Goal: Transaction & Acquisition: Purchase product/service

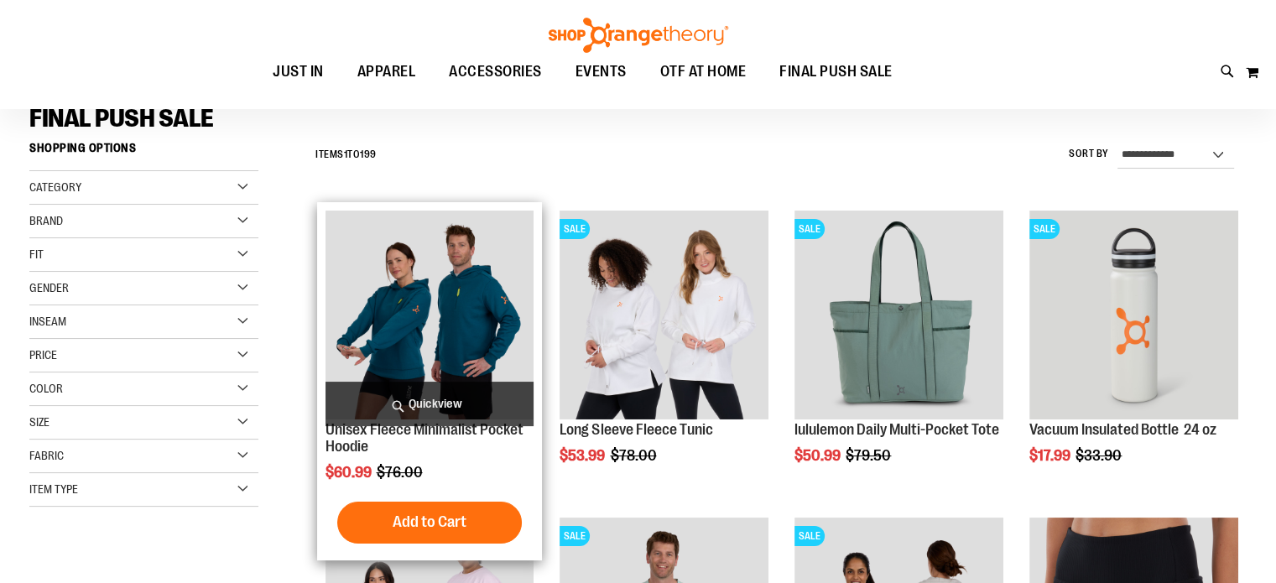
scroll to position [251, 0]
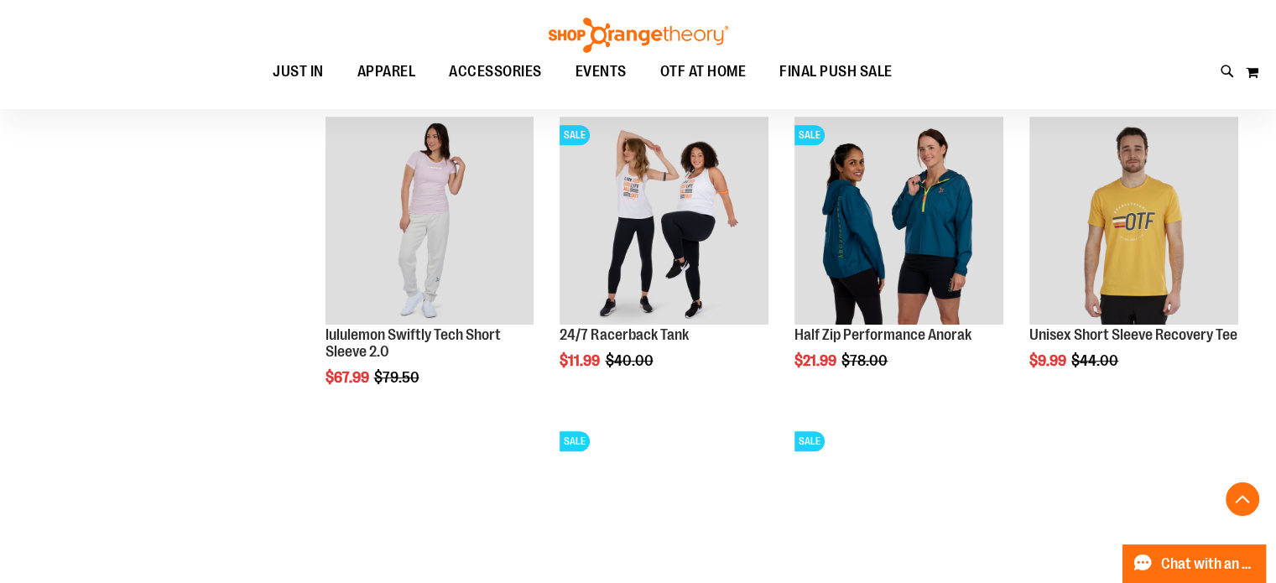
scroll to position [419, 0]
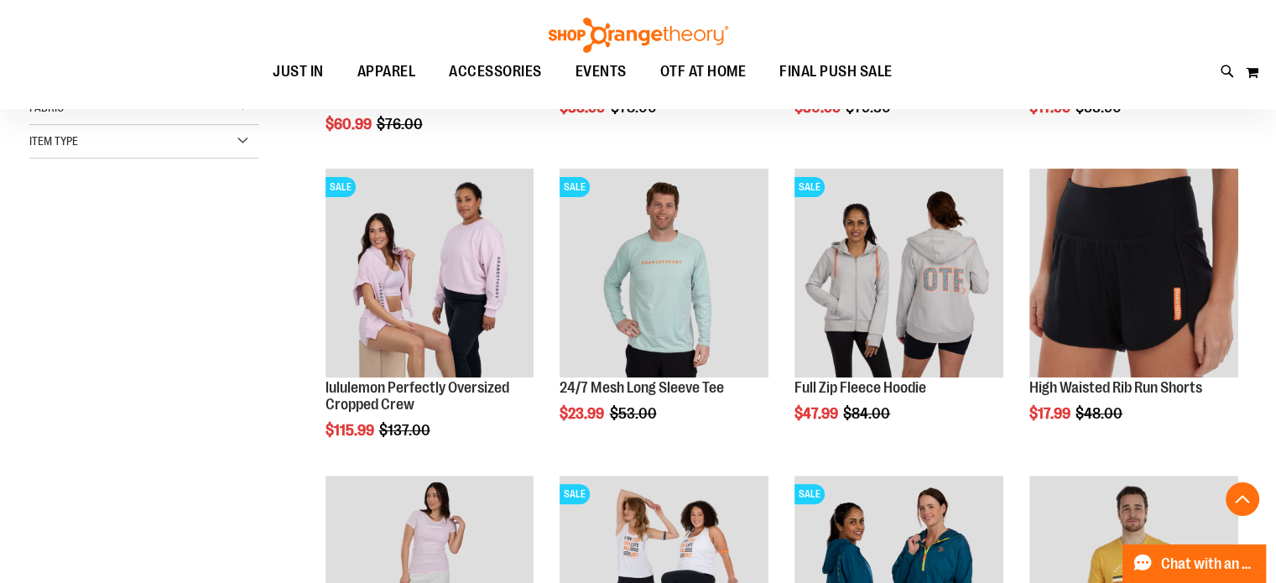
scroll to position [754, 0]
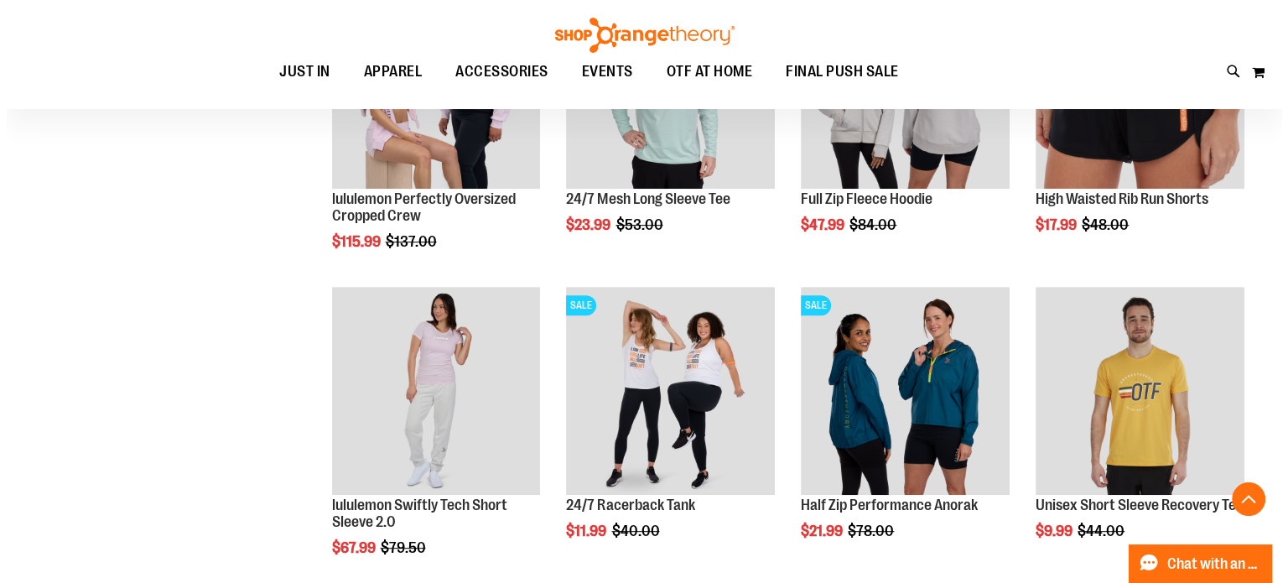
scroll to position [502, 0]
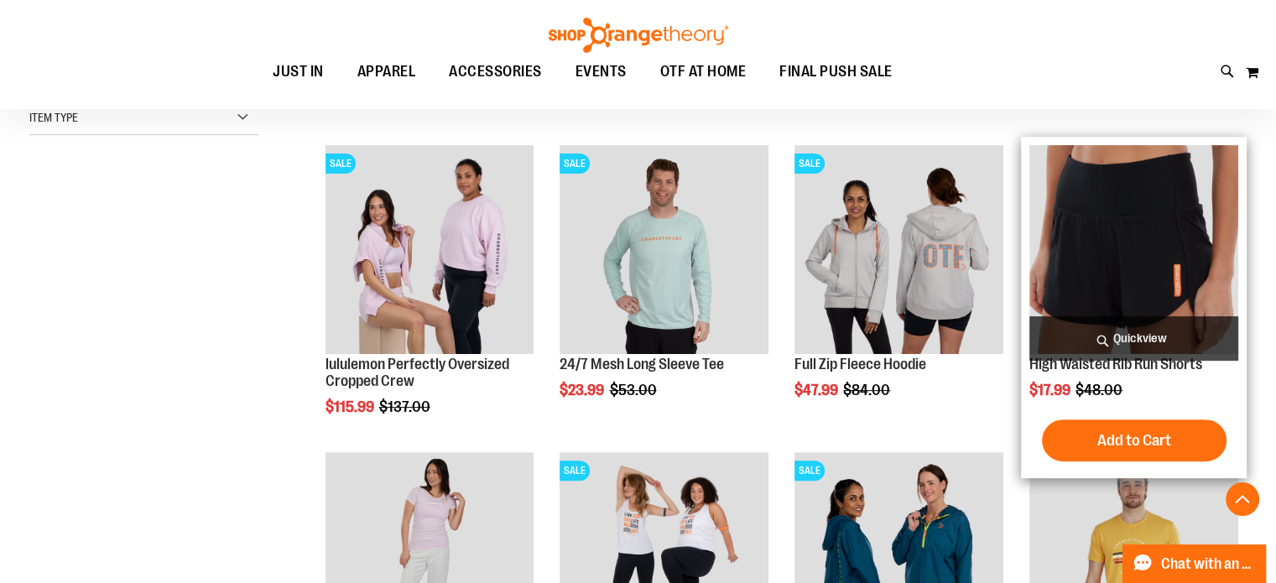
type input "**********"
click at [1110, 332] on span "Quickview" at bounding box center [1133, 338] width 209 height 44
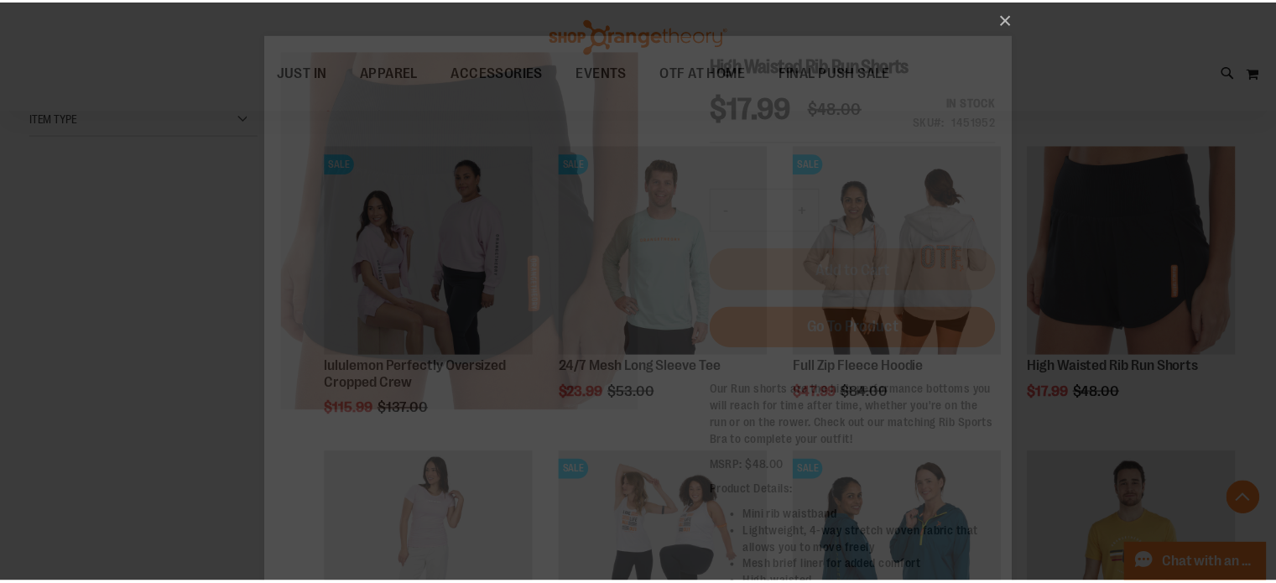
scroll to position [0, 0]
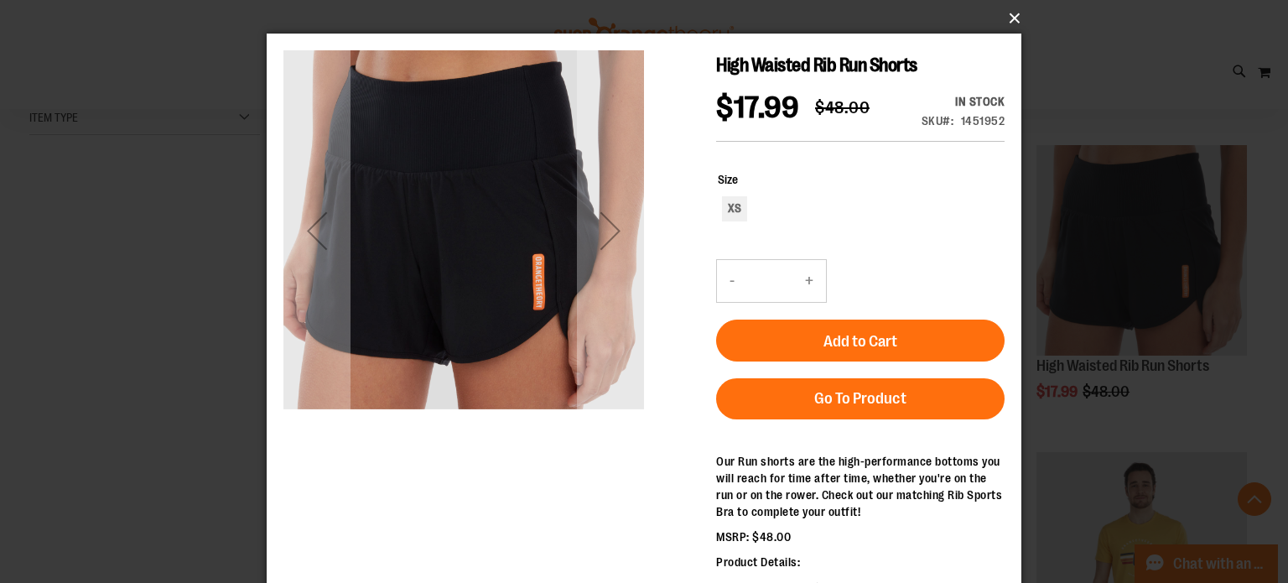
click at [1006, 19] on button "×" at bounding box center [649, 18] width 755 height 37
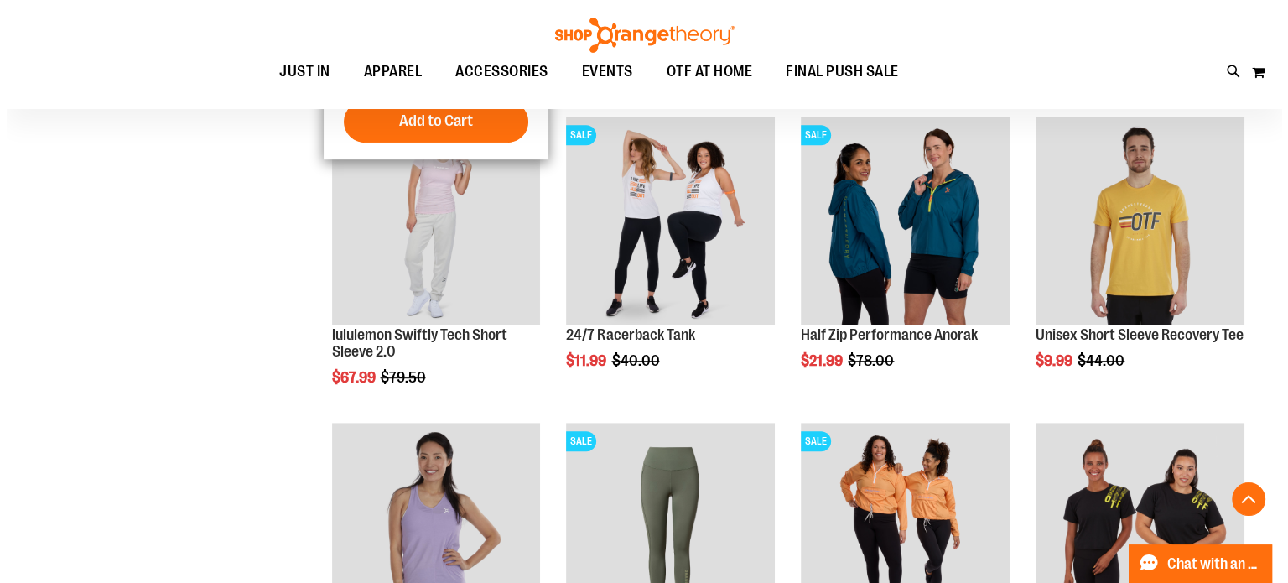
scroll to position [419, 0]
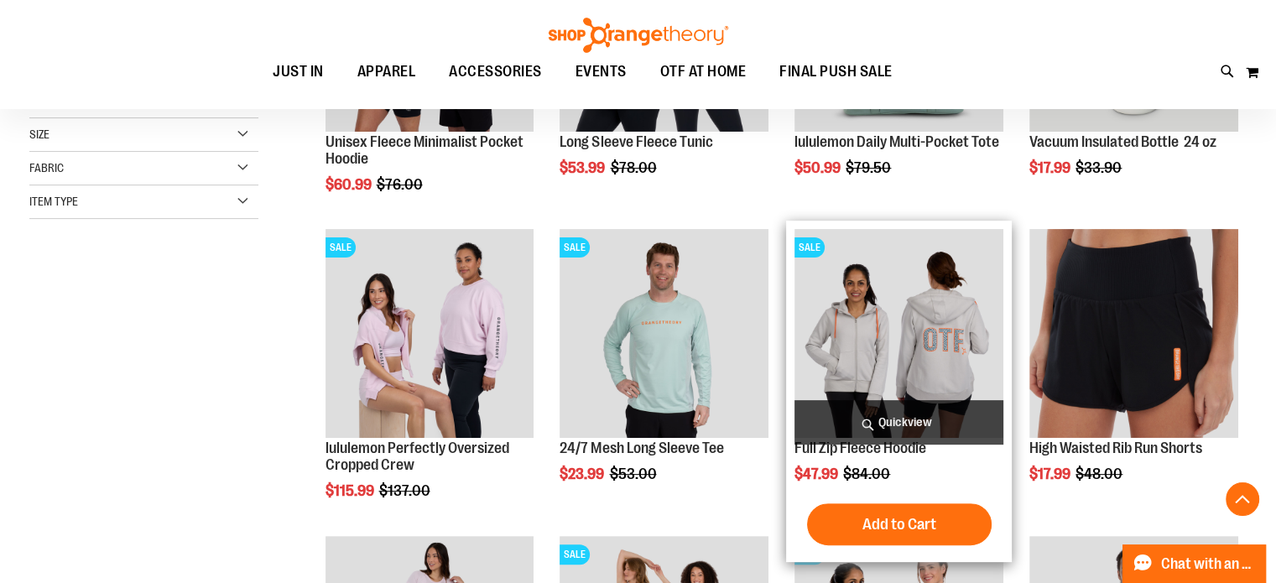
click at [892, 417] on span "Quickview" at bounding box center [898, 422] width 209 height 44
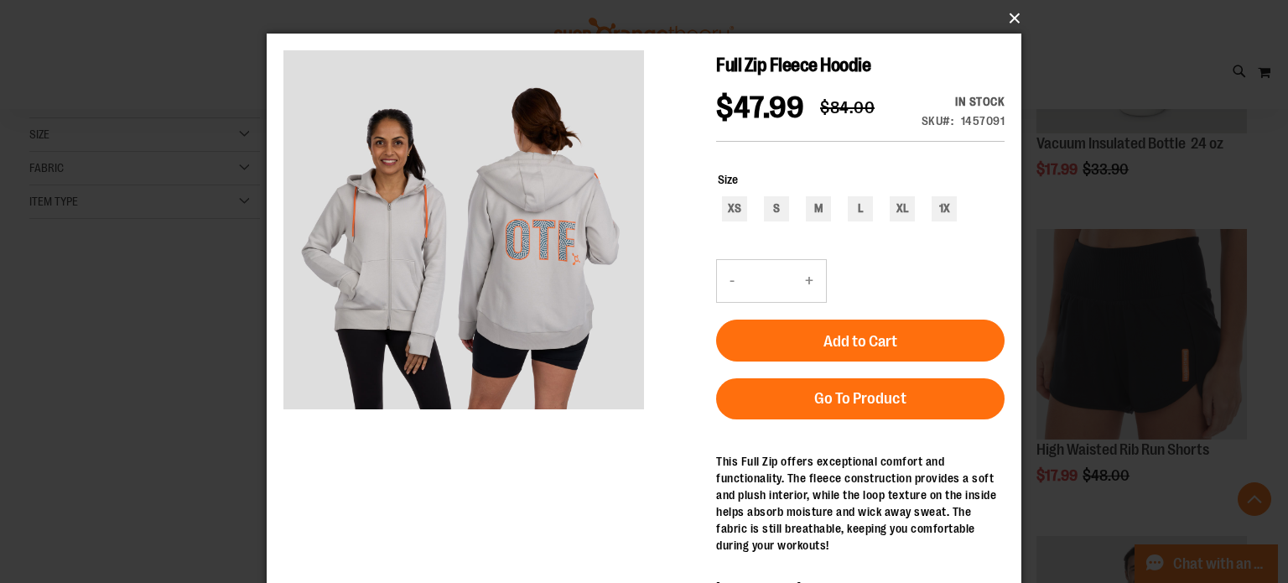
click at [1018, 15] on button "×" at bounding box center [649, 18] width 755 height 37
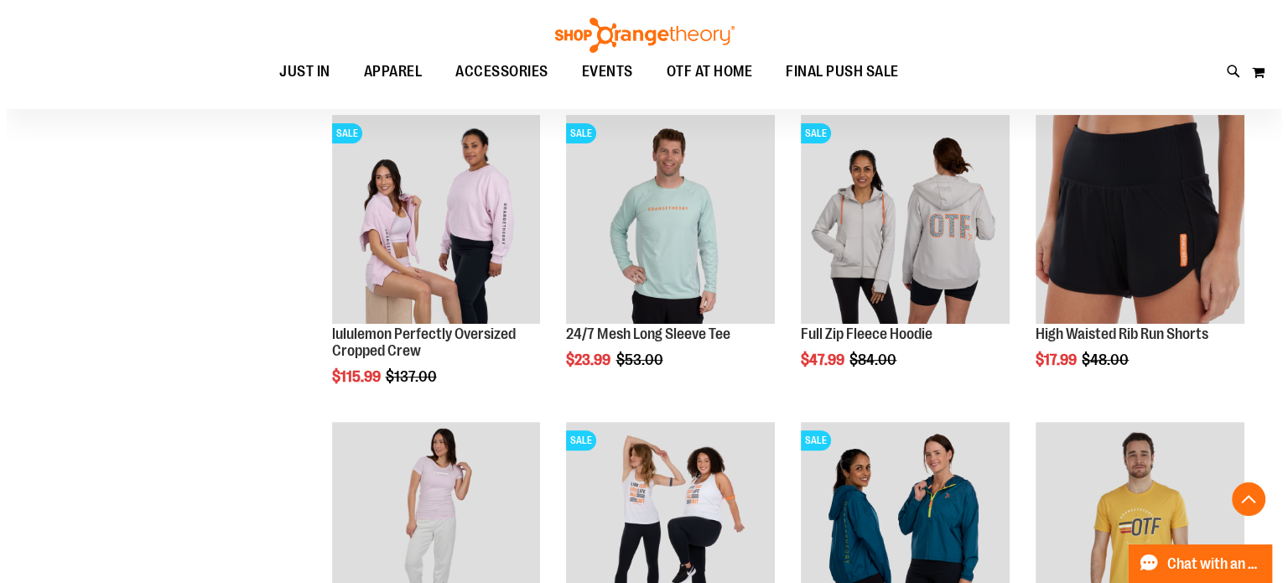
scroll to position [754, 0]
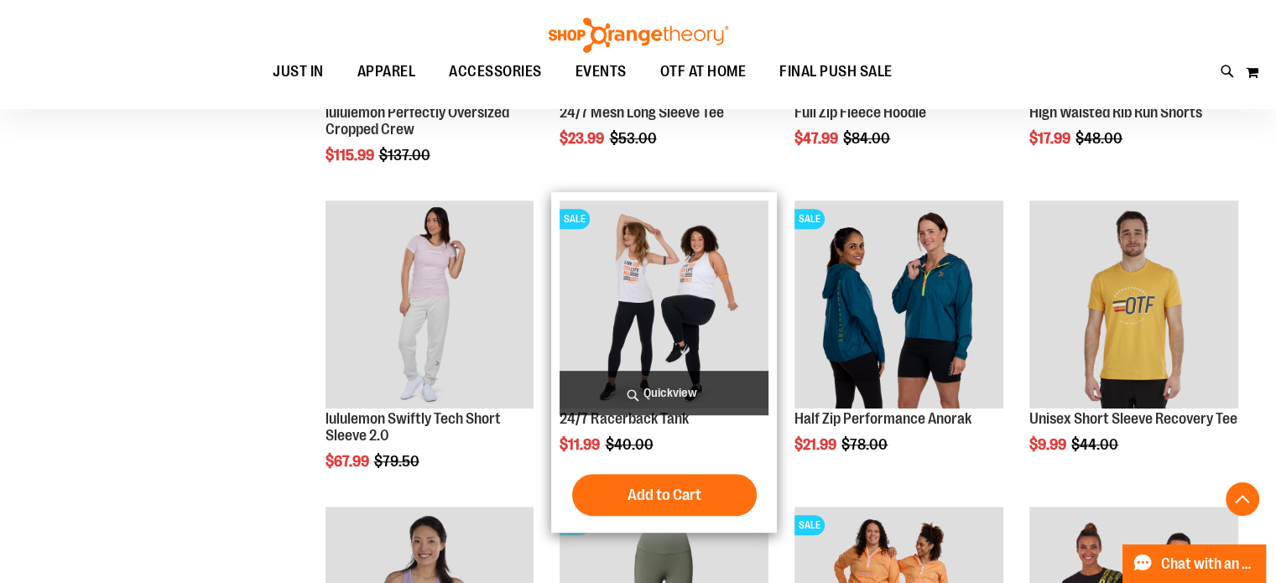
click at [655, 388] on span "Quickview" at bounding box center [663, 393] width 209 height 44
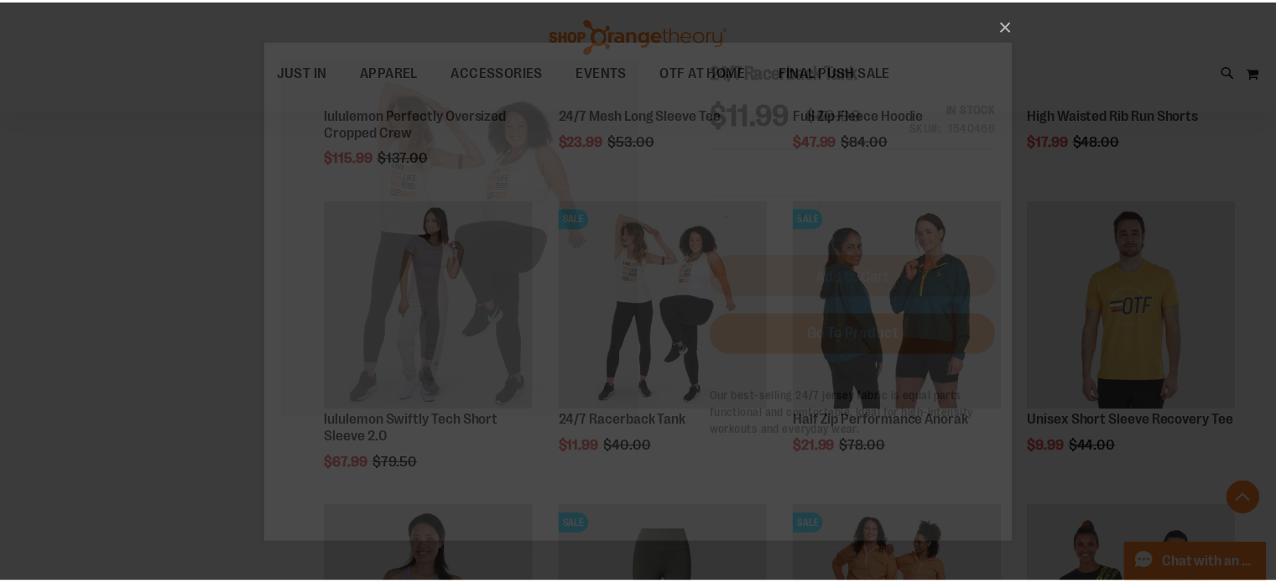
scroll to position [0, 0]
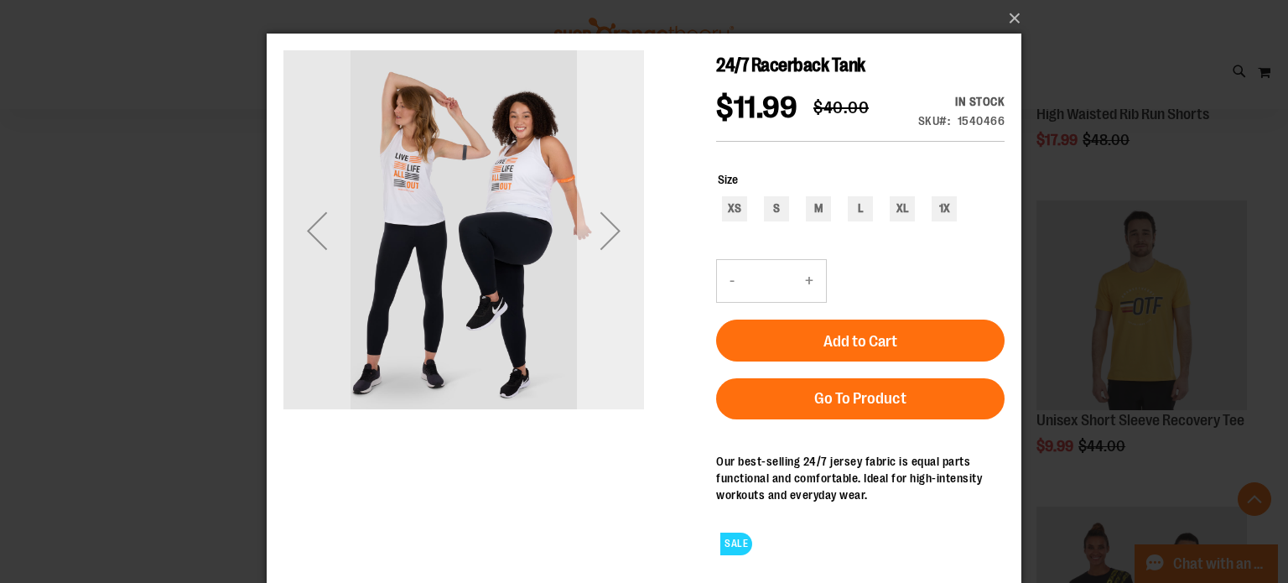
click at [616, 233] on div "Next" at bounding box center [610, 230] width 67 height 67
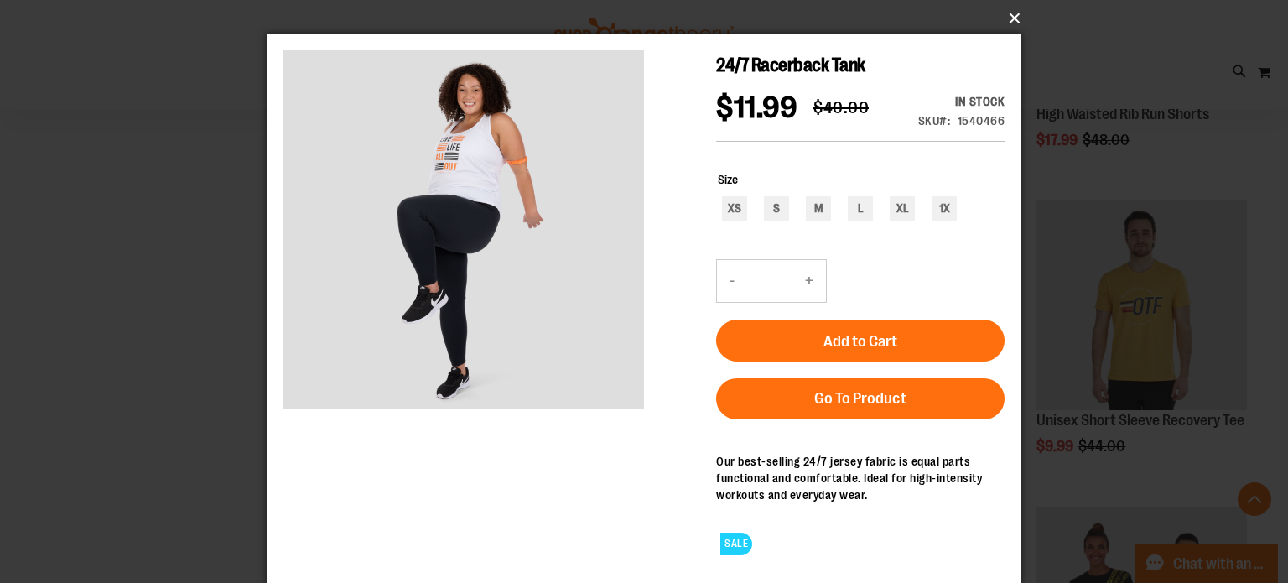
click at [1020, 16] on button "×" at bounding box center [649, 18] width 755 height 37
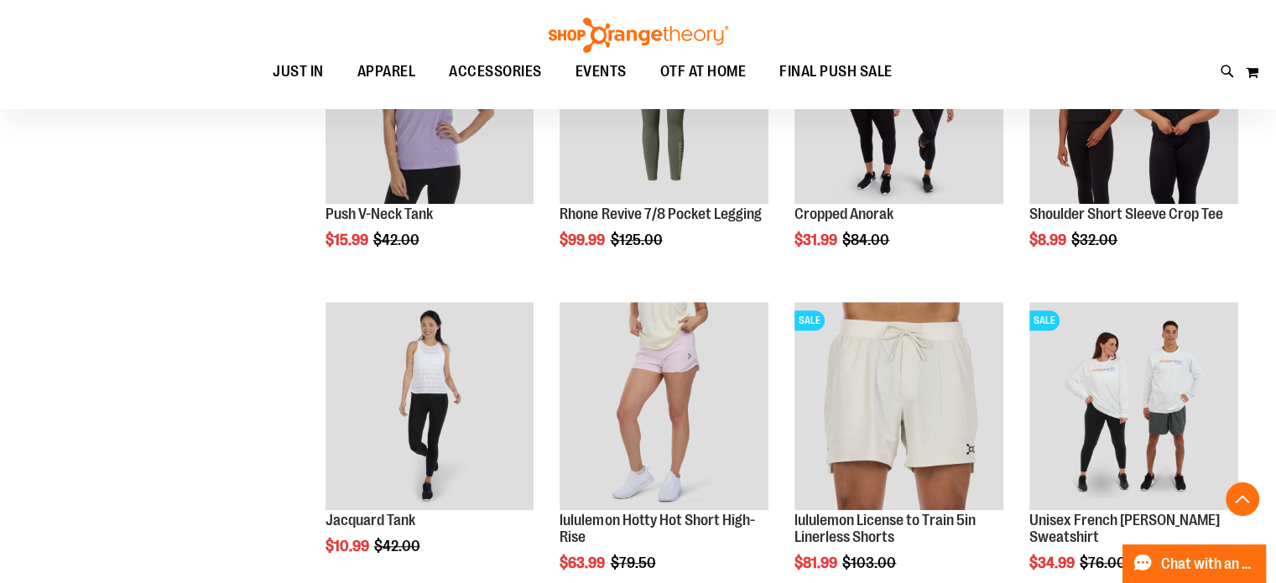
scroll to position [1425, 0]
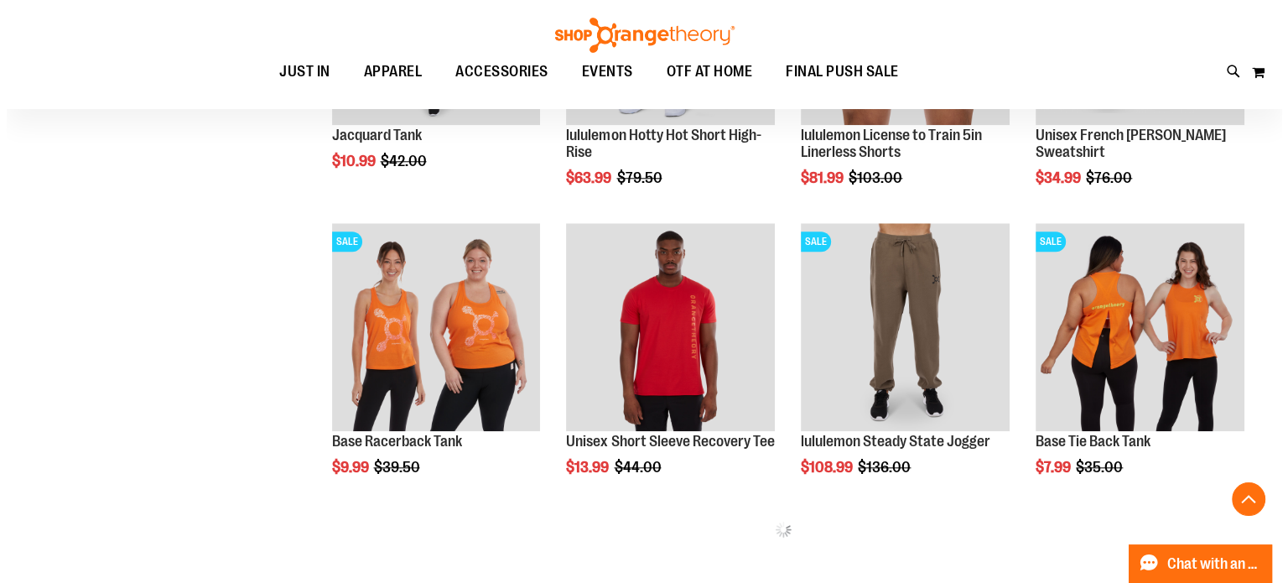
scroll to position [1677, 0]
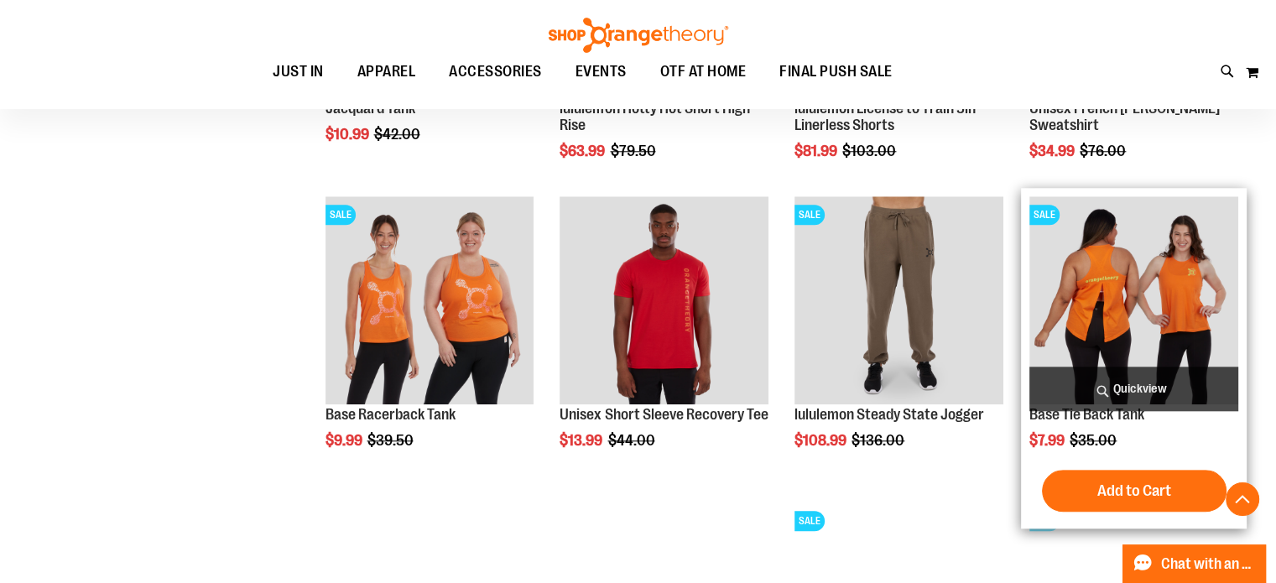
click at [1104, 387] on span "Quickview" at bounding box center [1133, 389] width 209 height 44
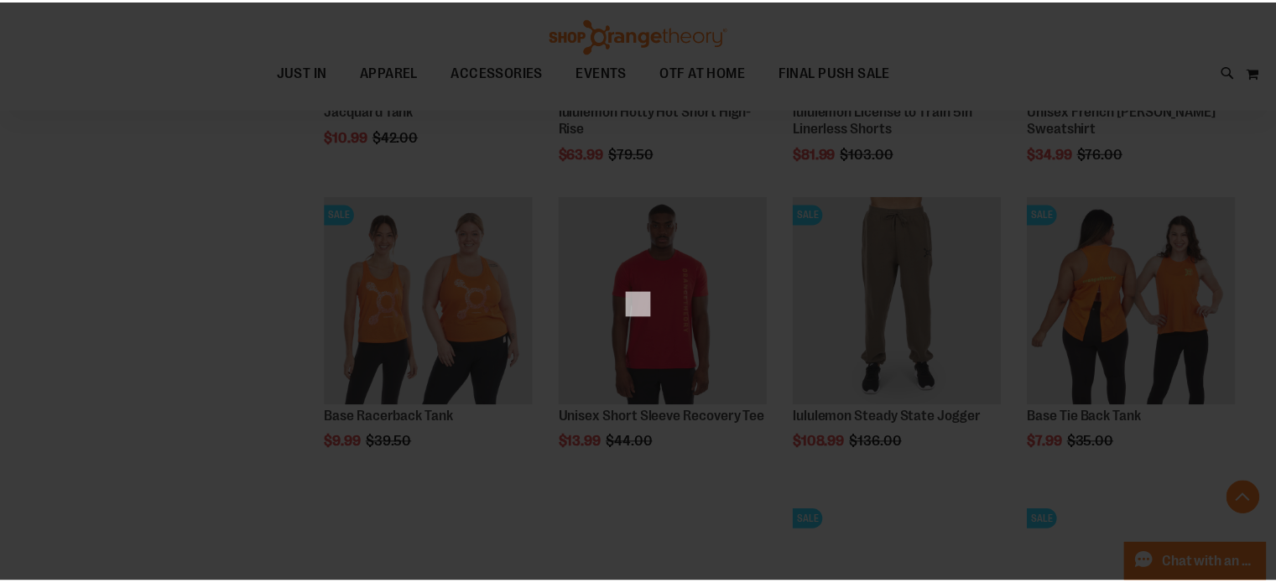
scroll to position [0, 0]
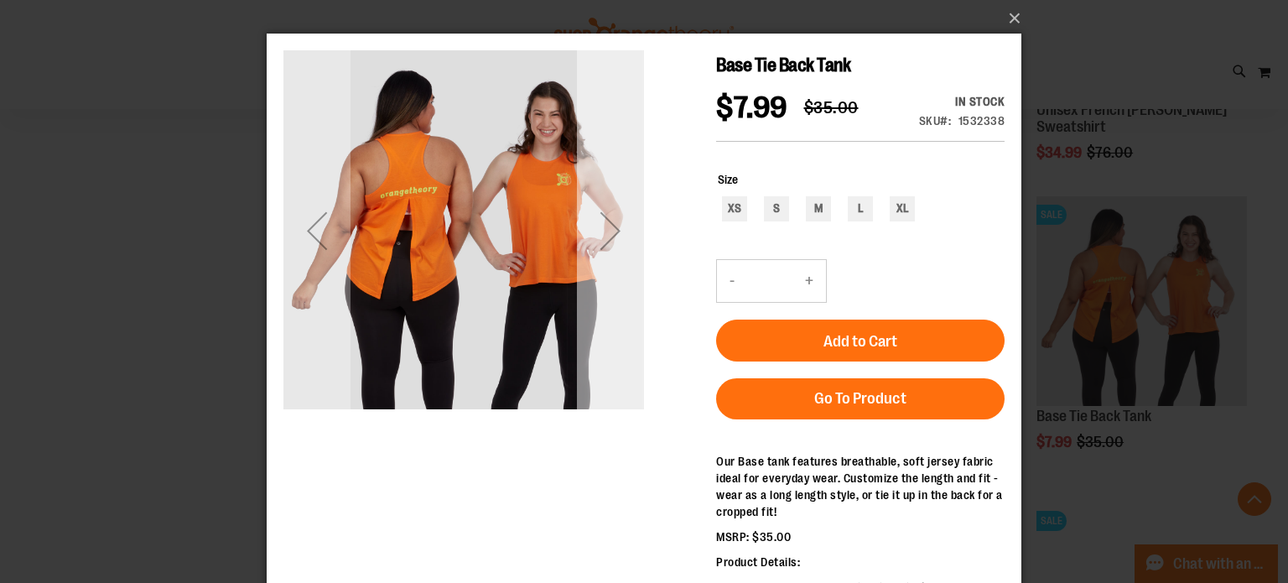
click at [617, 231] on div "Next" at bounding box center [610, 230] width 67 height 67
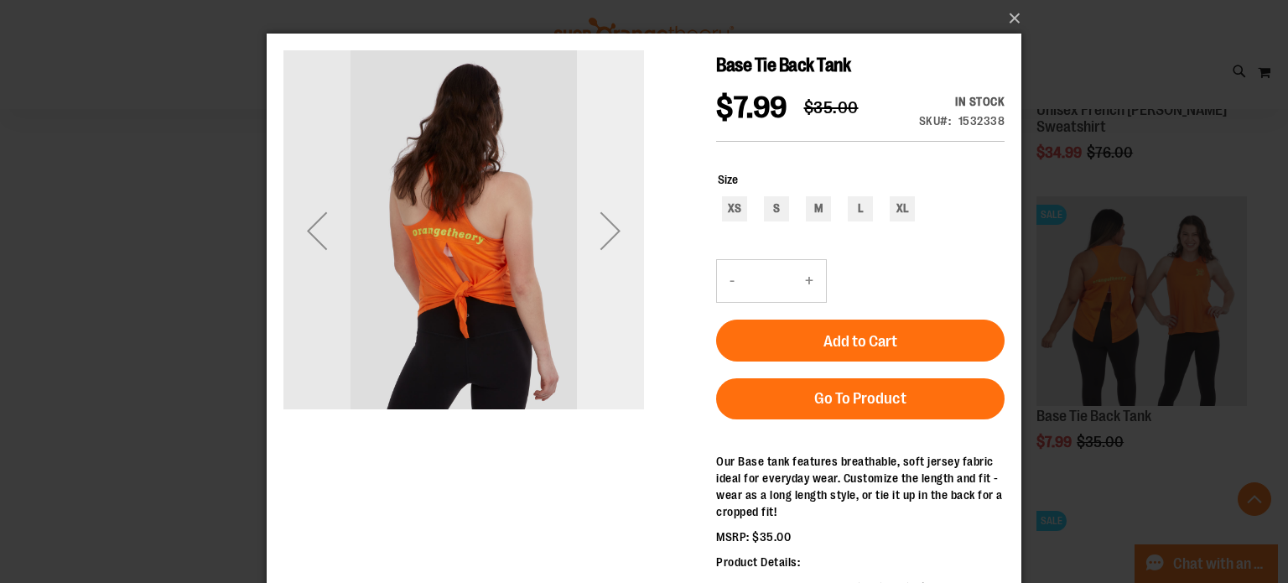
click at [616, 231] on div "Next" at bounding box center [610, 230] width 67 height 67
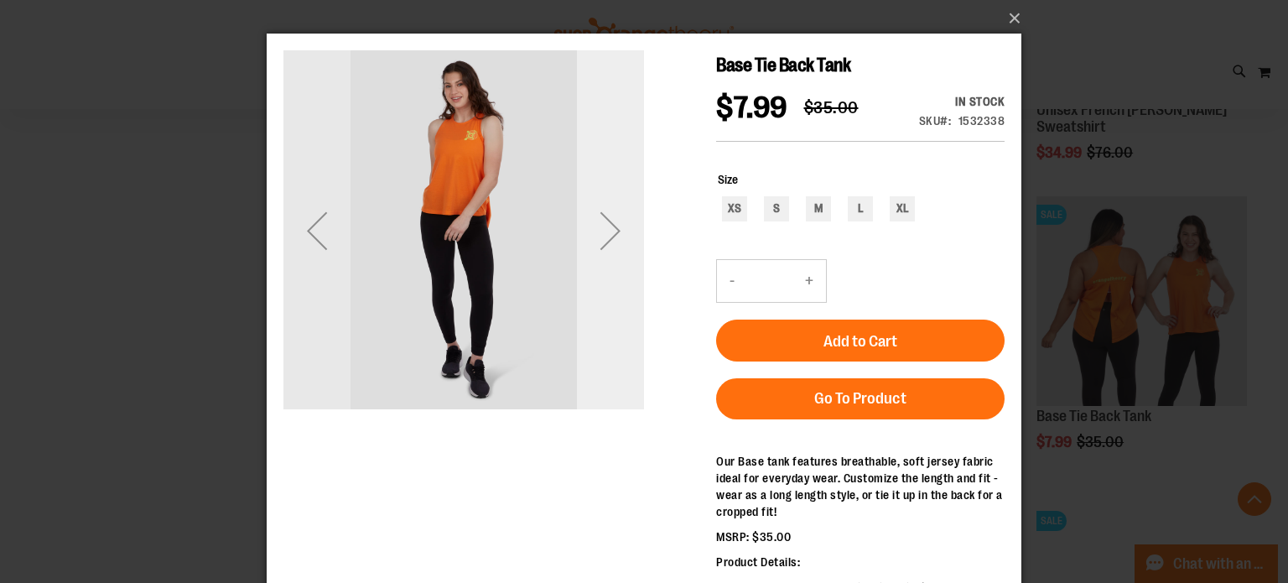
click at [616, 231] on div "Next" at bounding box center [610, 230] width 67 height 67
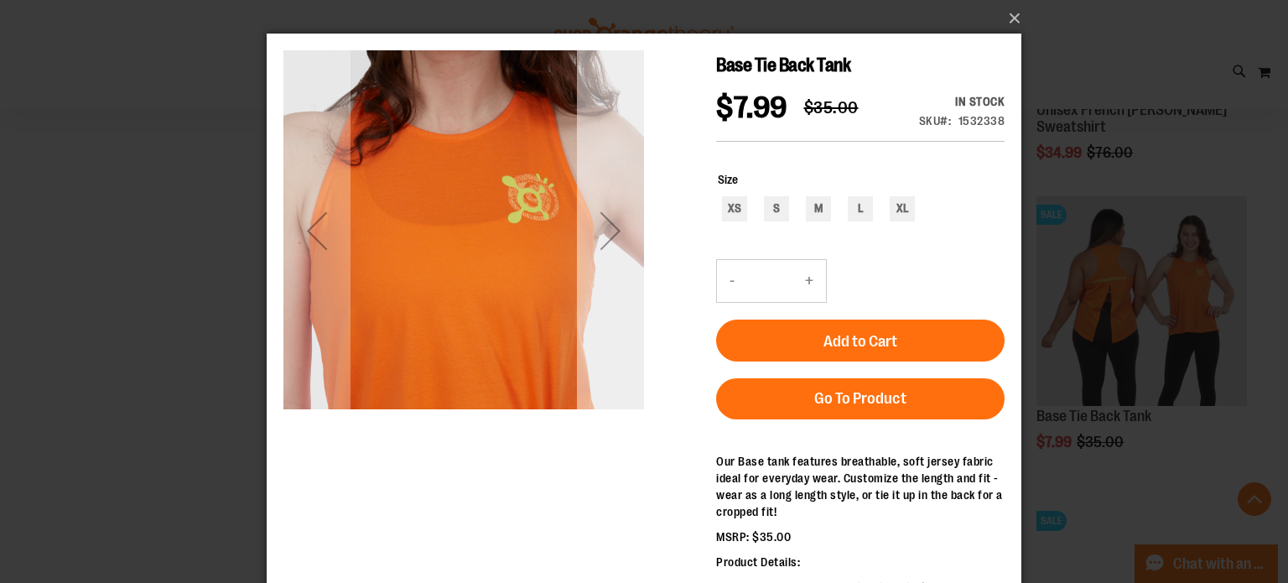
click at [616, 231] on div "Next" at bounding box center [610, 230] width 67 height 67
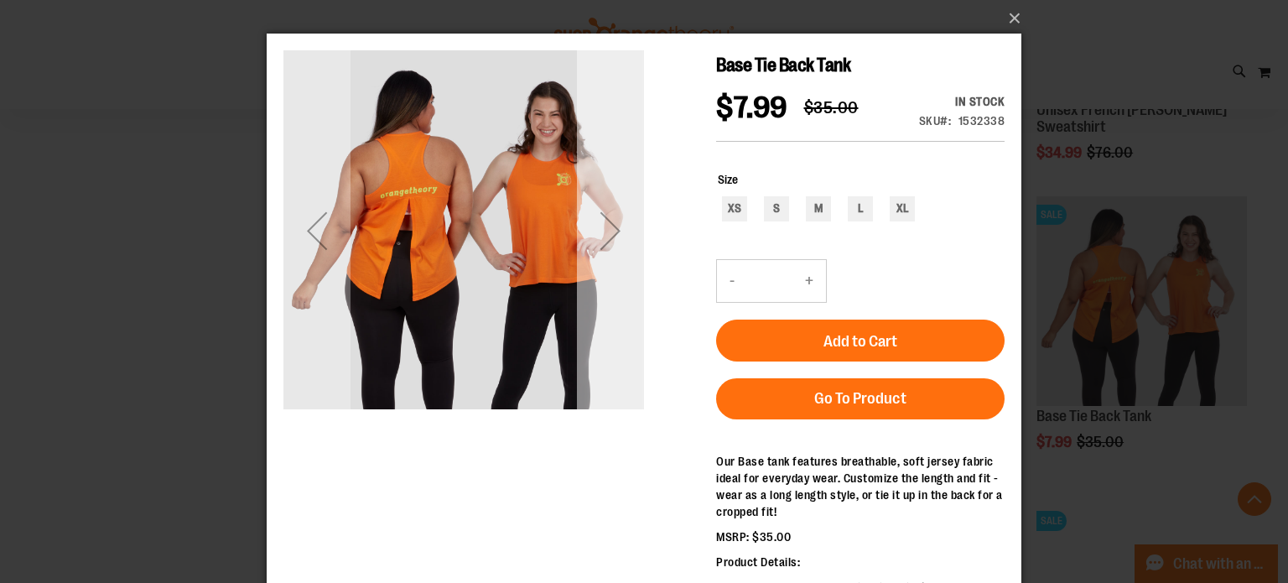
click at [616, 231] on div "Next" at bounding box center [610, 230] width 67 height 67
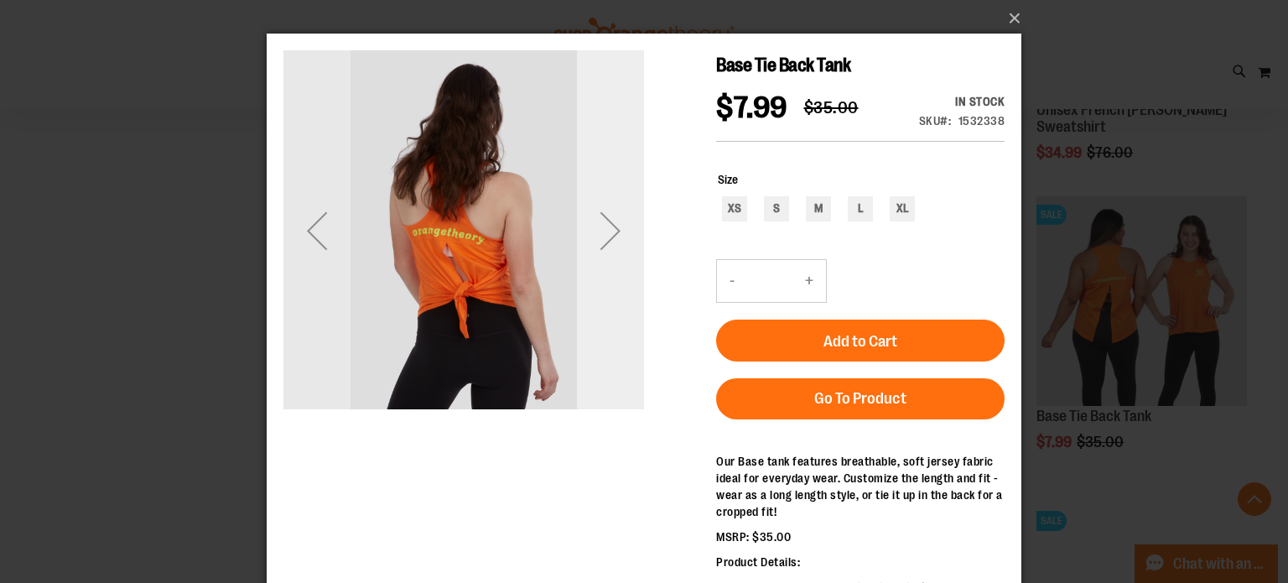
click at [616, 231] on div "Next" at bounding box center [610, 230] width 67 height 67
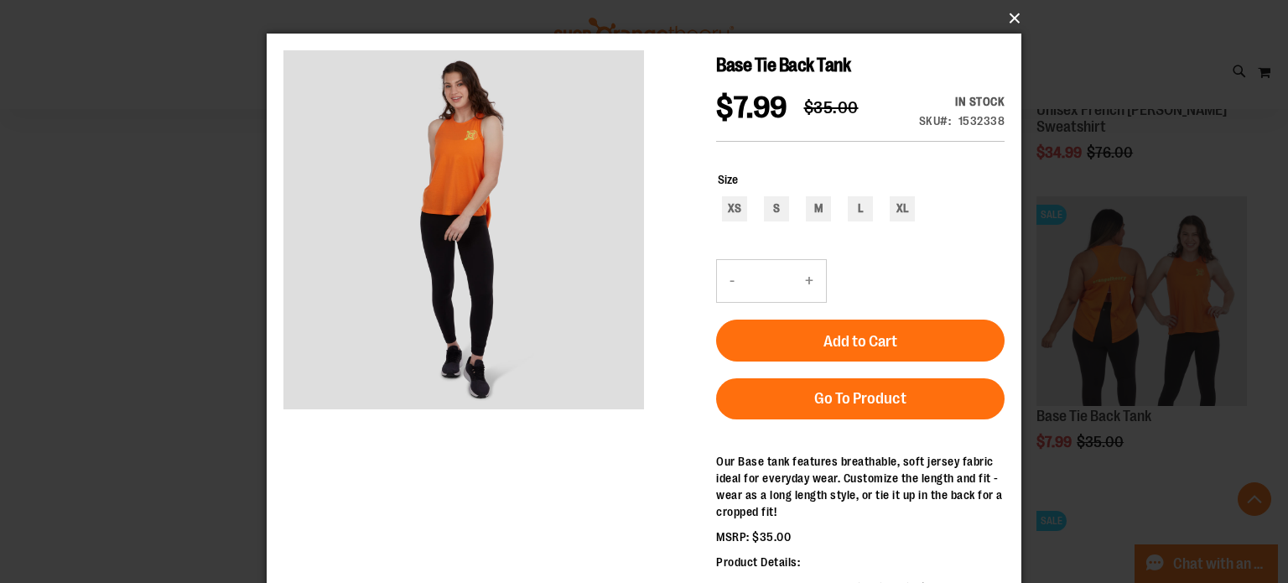
click at [1022, 19] on button "×" at bounding box center [649, 18] width 755 height 37
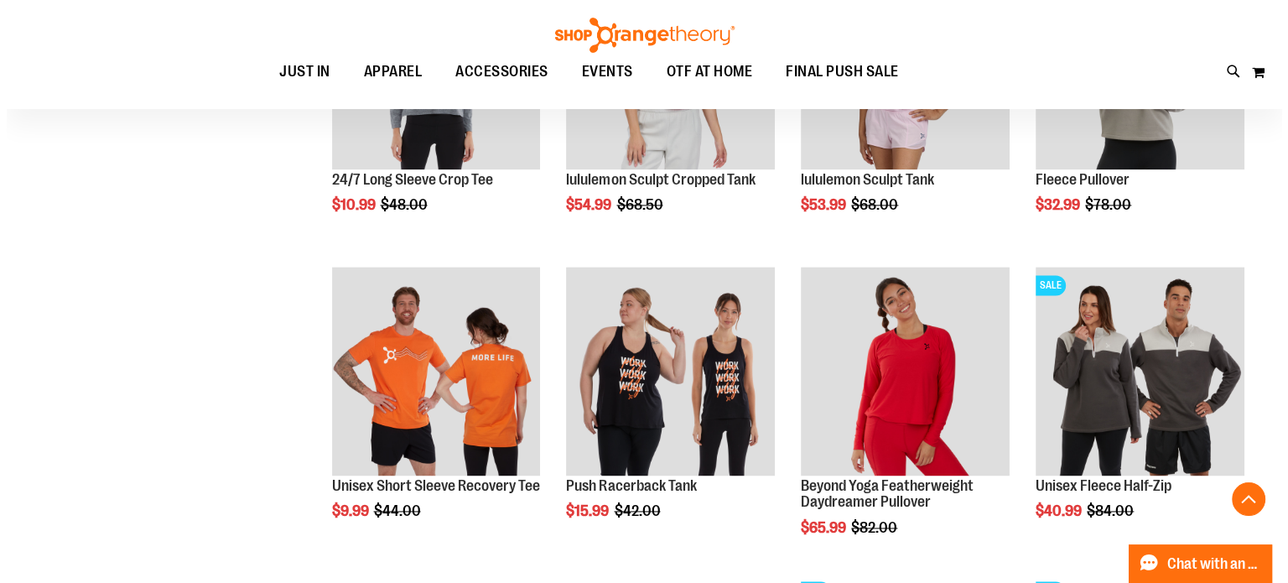
scroll to position [2096, 0]
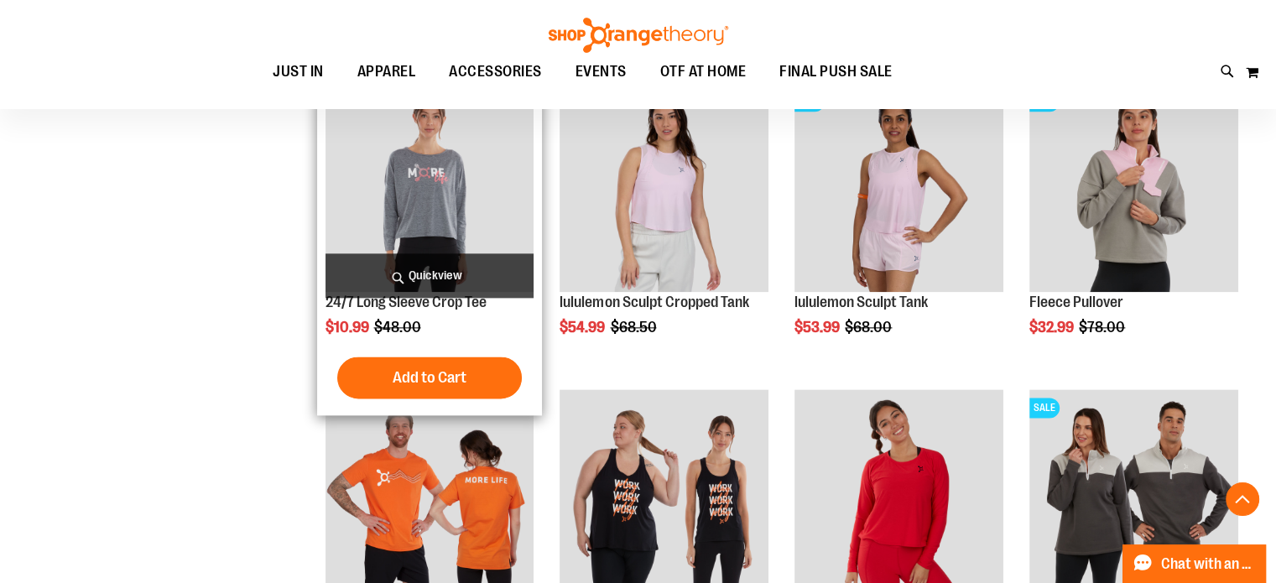
click at [428, 285] on span "Quickview" at bounding box center [429, 275] width 209 height 44
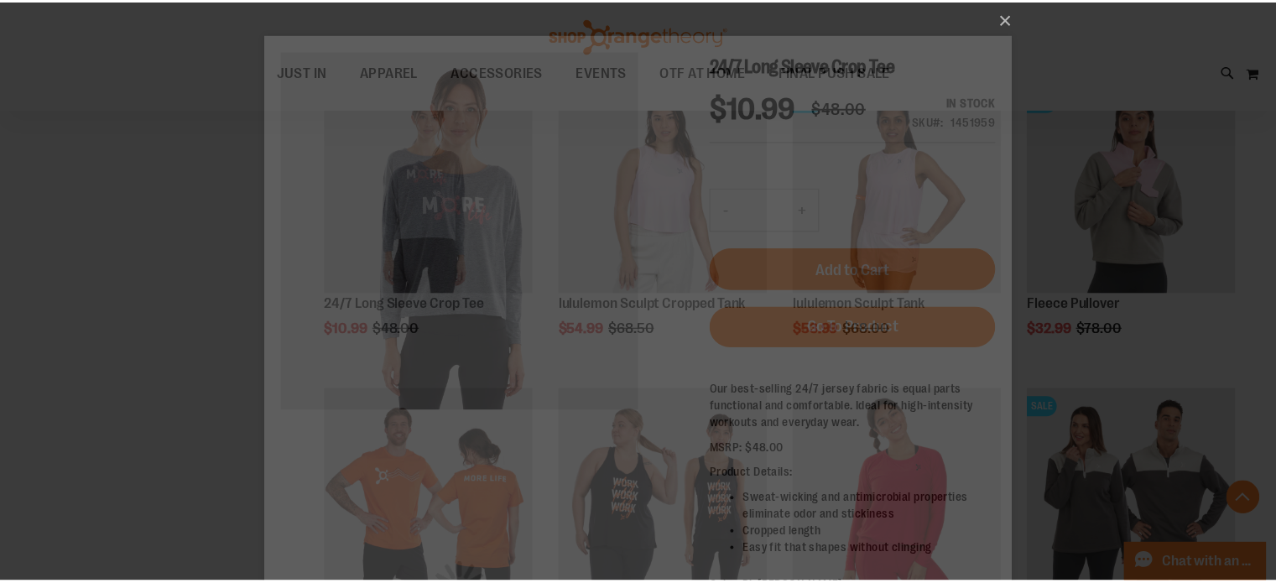
scroll to position [0, 0]
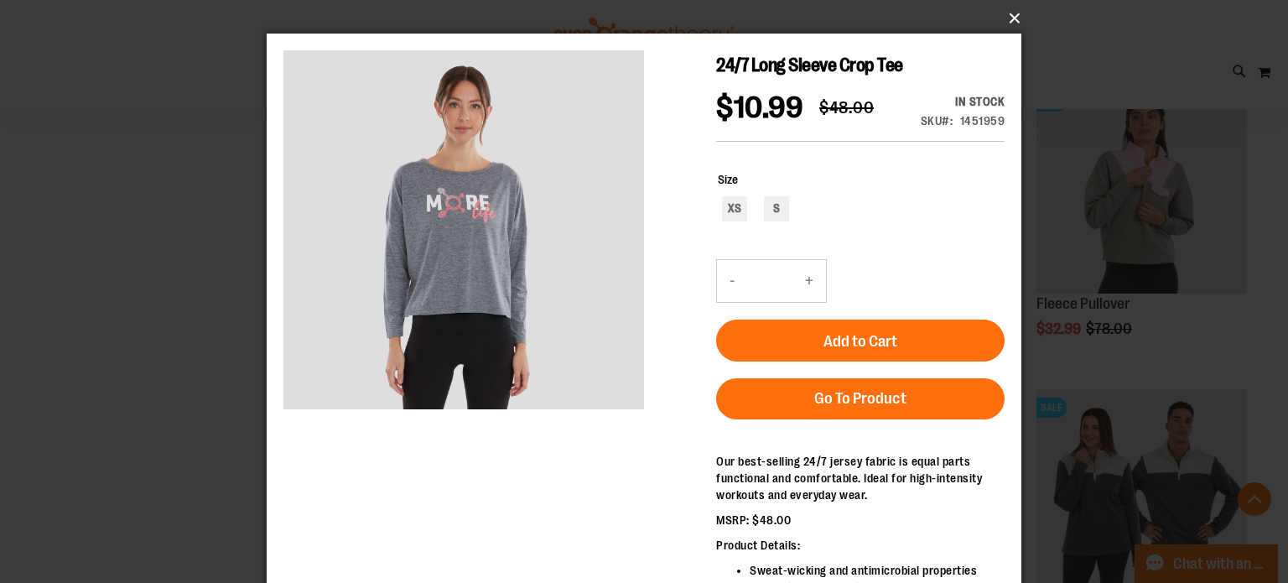
click at [1013, 21] on button "×" at bounding box center [649, 18] width 755 height 37
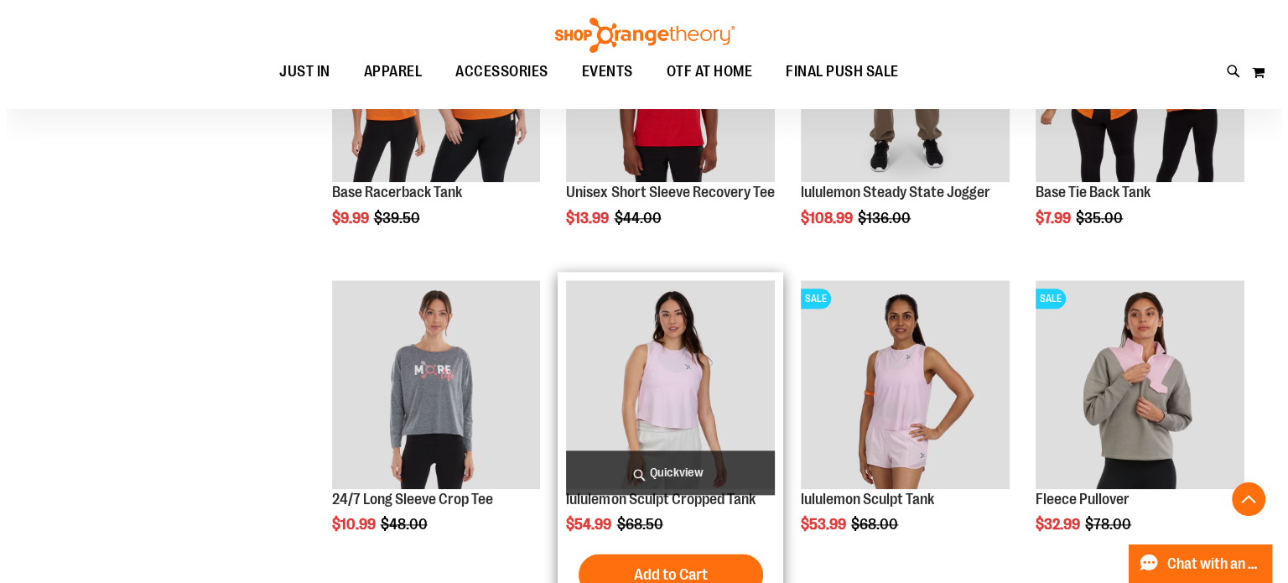
scroll to position [1677, 0]
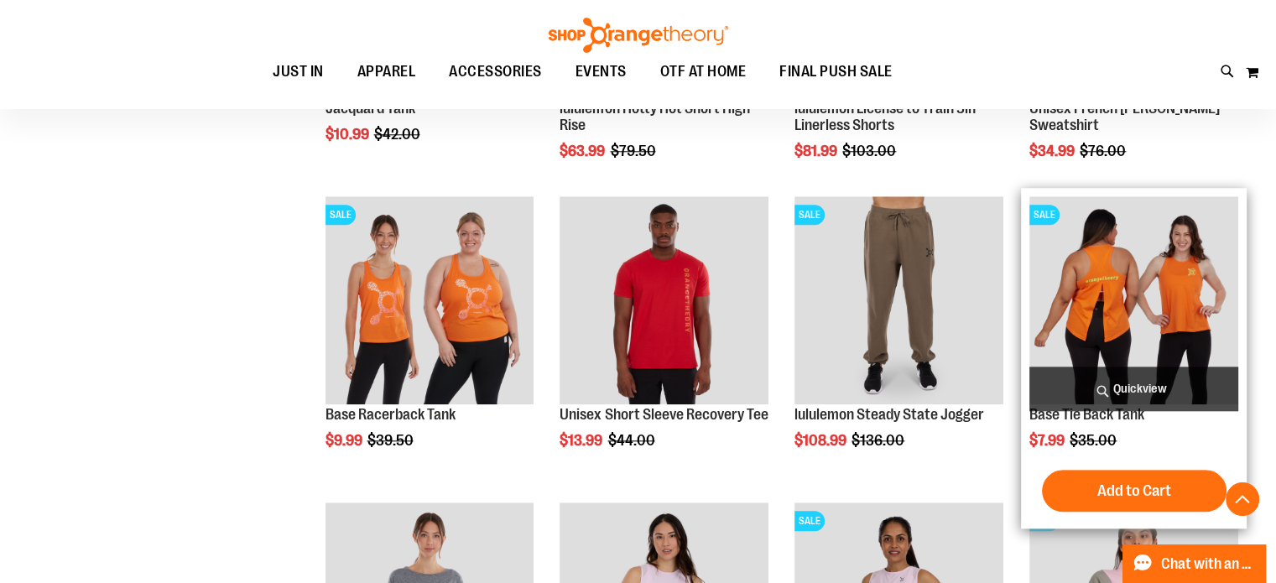
click at [1131, 388] on span "Quickview" at bounding box center [1133, 389] width 209 height 44
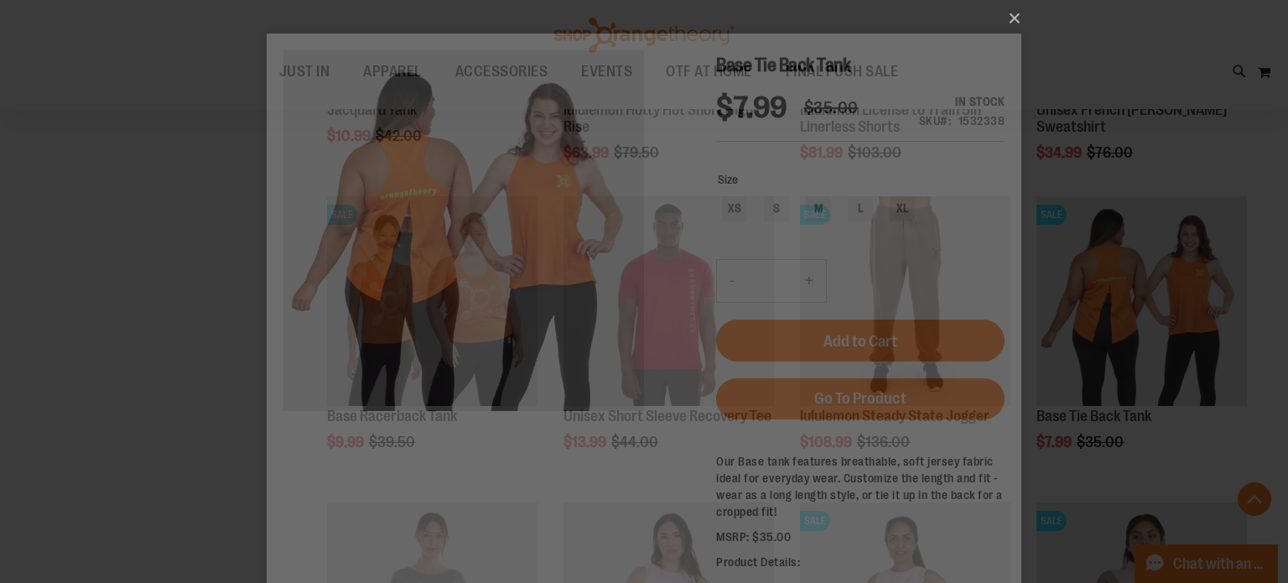
scroll to position [0, 0]
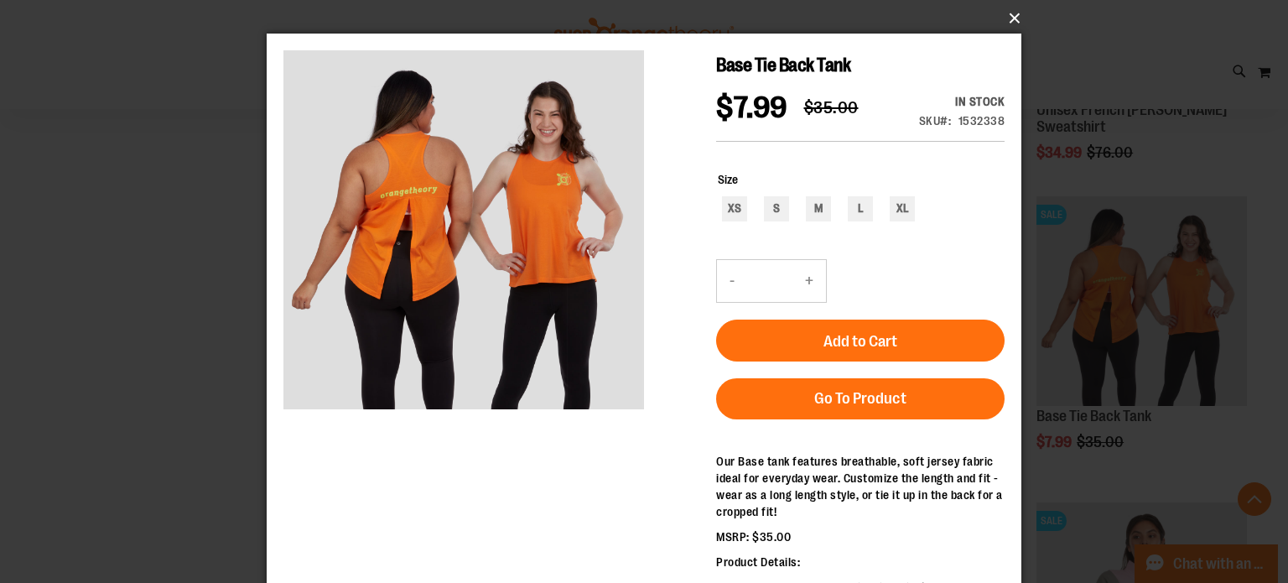
click at [1007, 25] on button "×" at bounding box center [649, 18] width 755 height 37
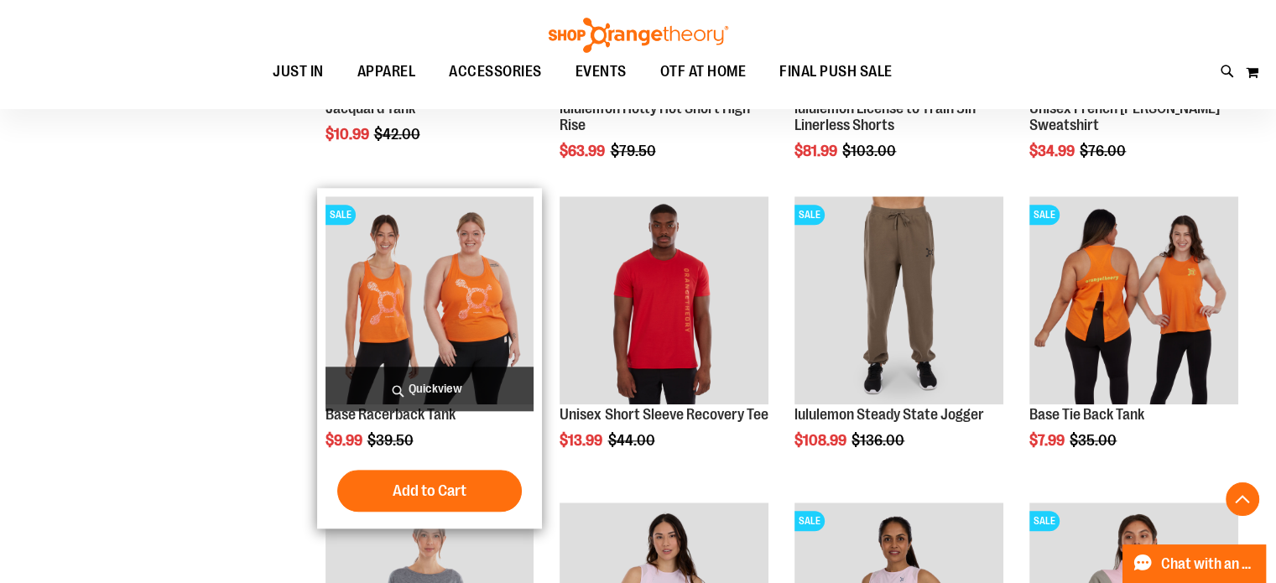
click at [407, 392] on span "Quickview" at bounding box center [429, 389] width 209 height 44
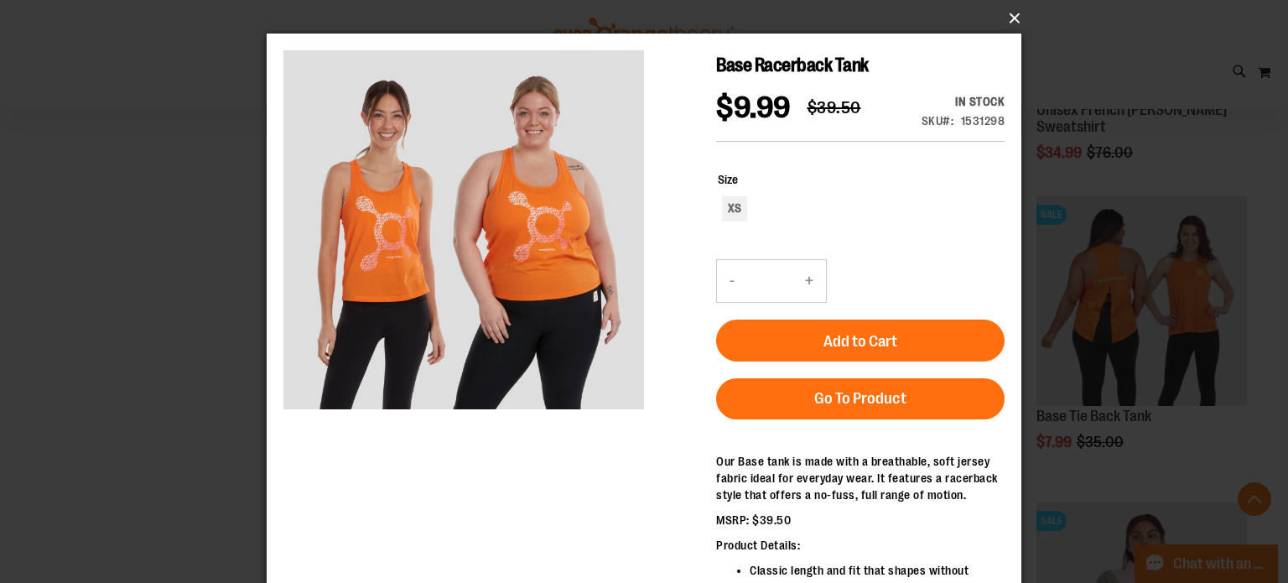
click at [1020, 19] on button "×" at bounding box center [649, 18] width 755 height 37
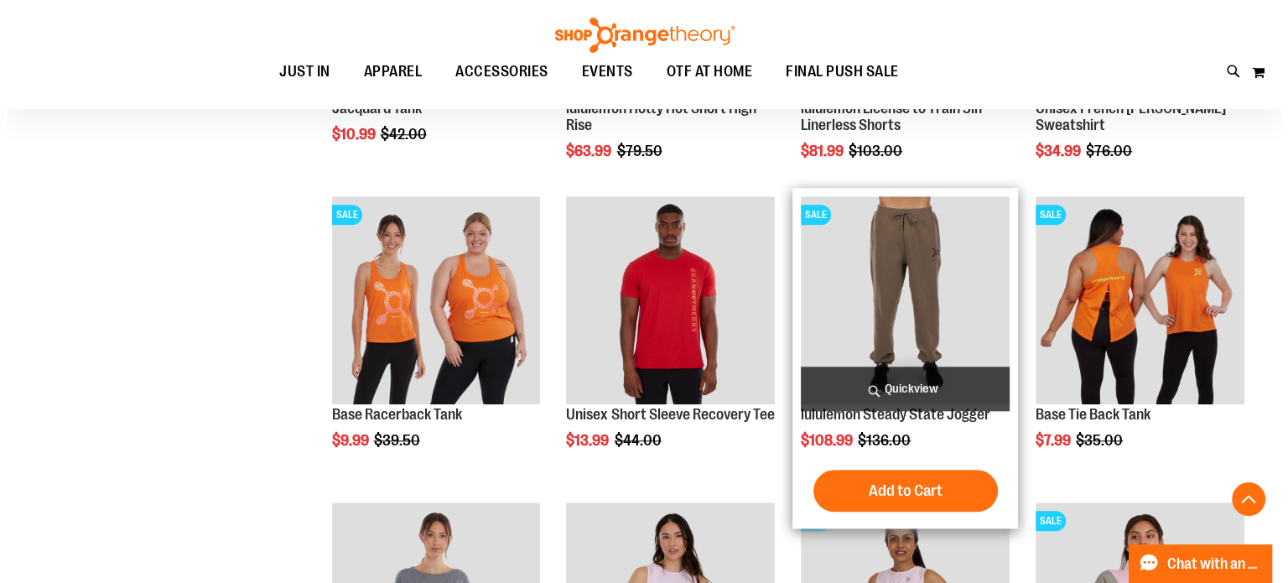
scroll to position [1341, 0]
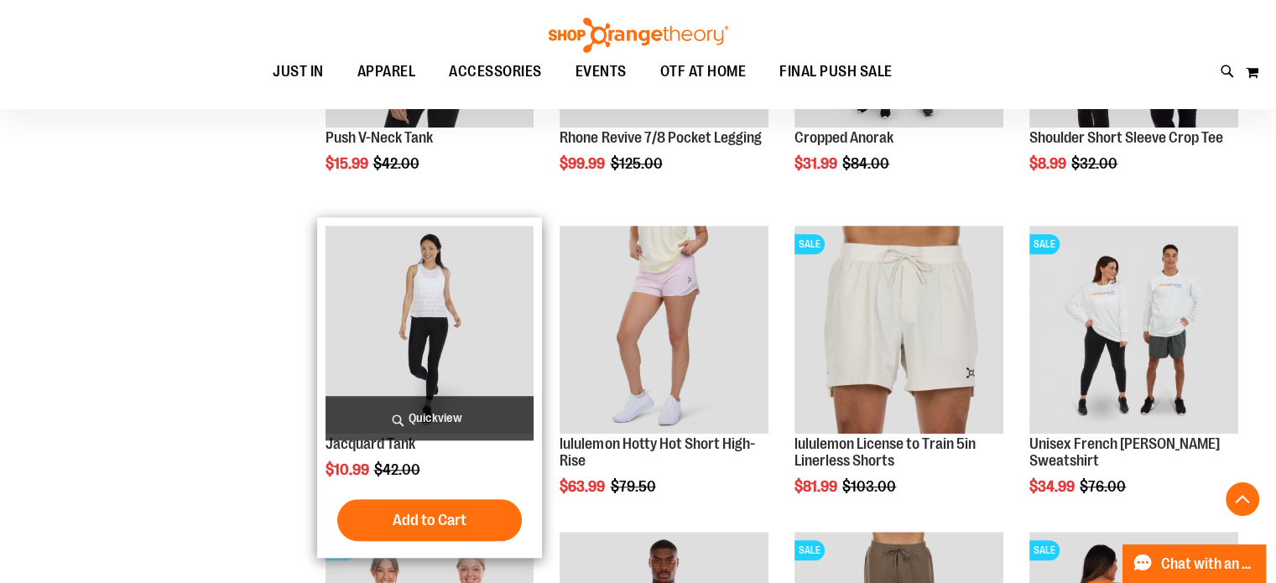
click at [451, 411] on span "Quickview" at bounding box center [429, 418] width 209 height 44
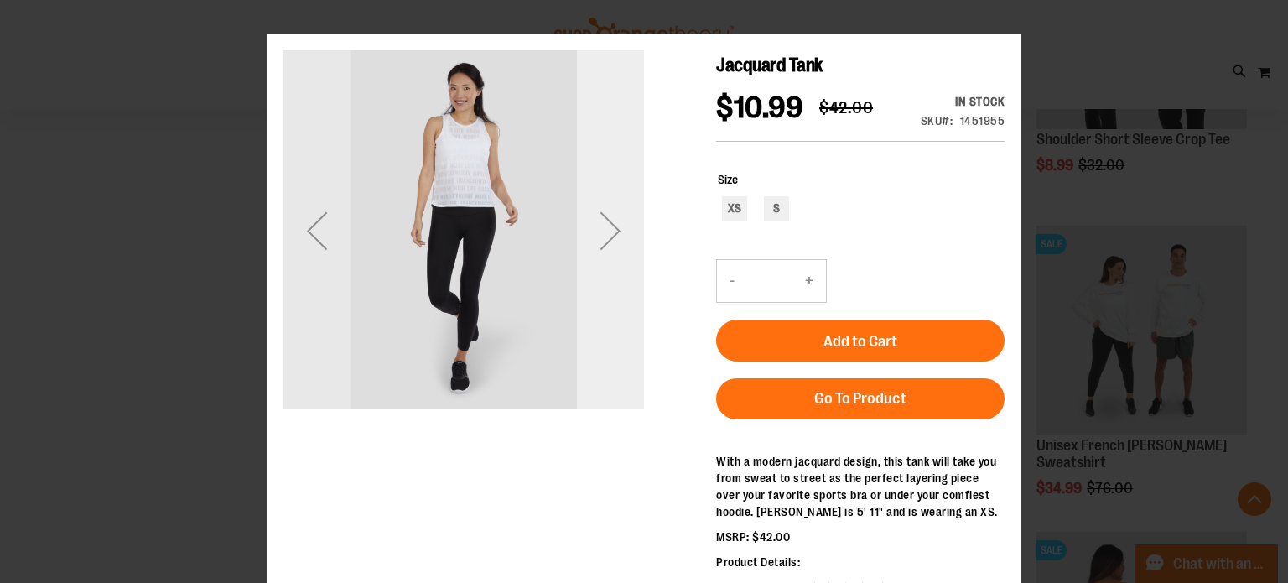
click at [617, 226] on div "Next" at bounding box center [610, 230] width 67 height 67
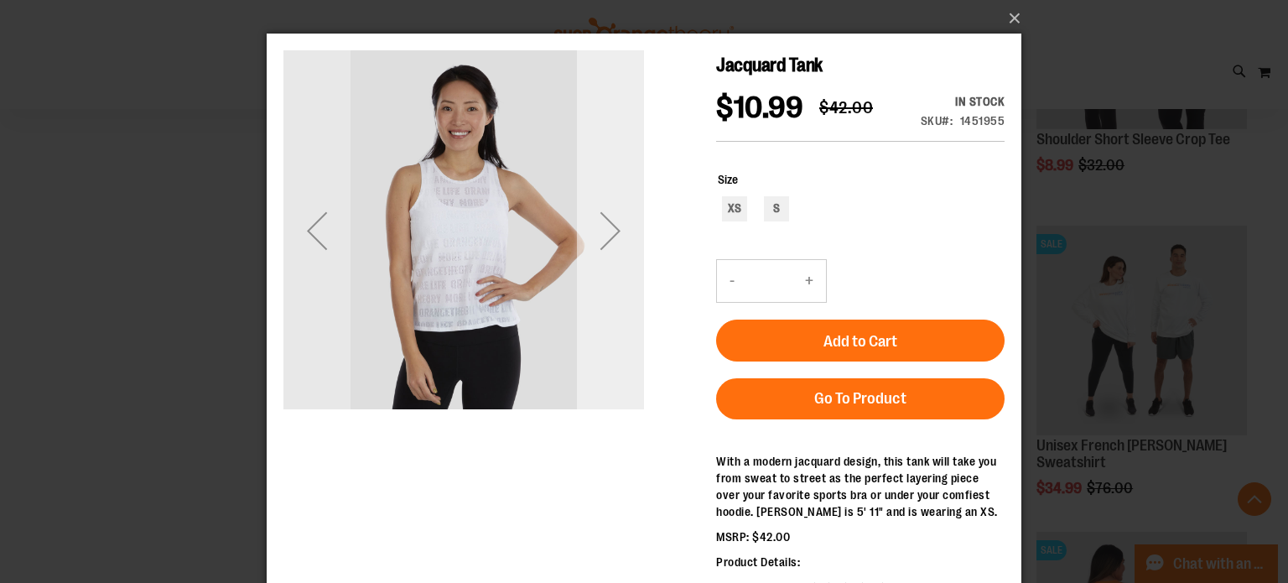
click at [617, 226] on div "Next" at bounding box center [610, 230] width 67 height 67
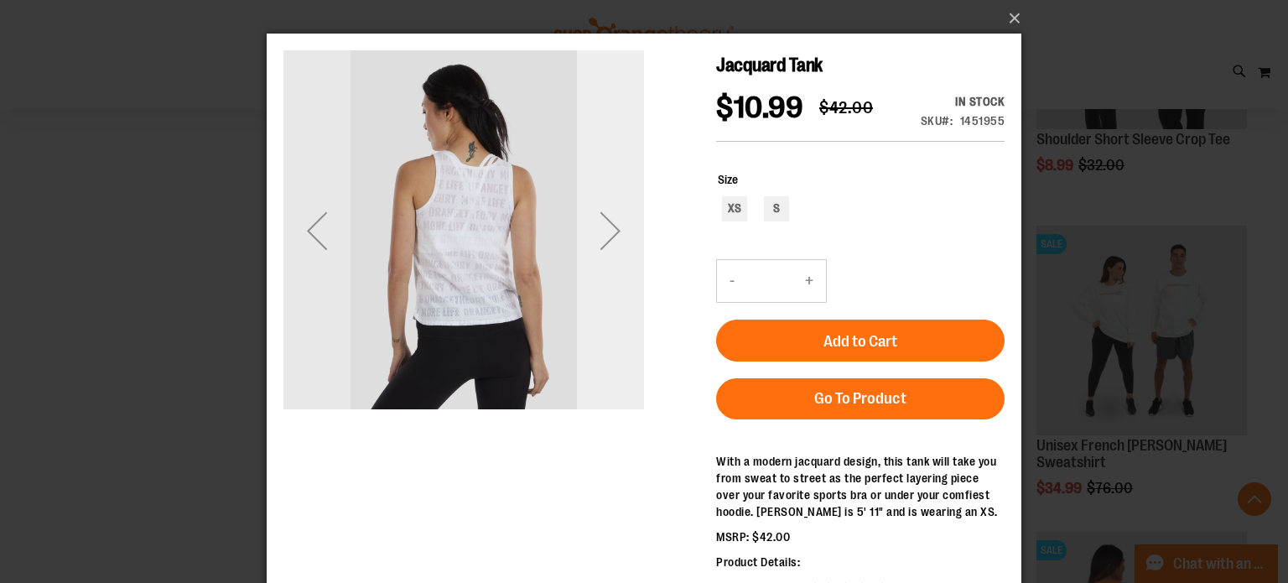
click at [617, 226] on div "Next" at bounding box center [610, 230] width 67 height 67
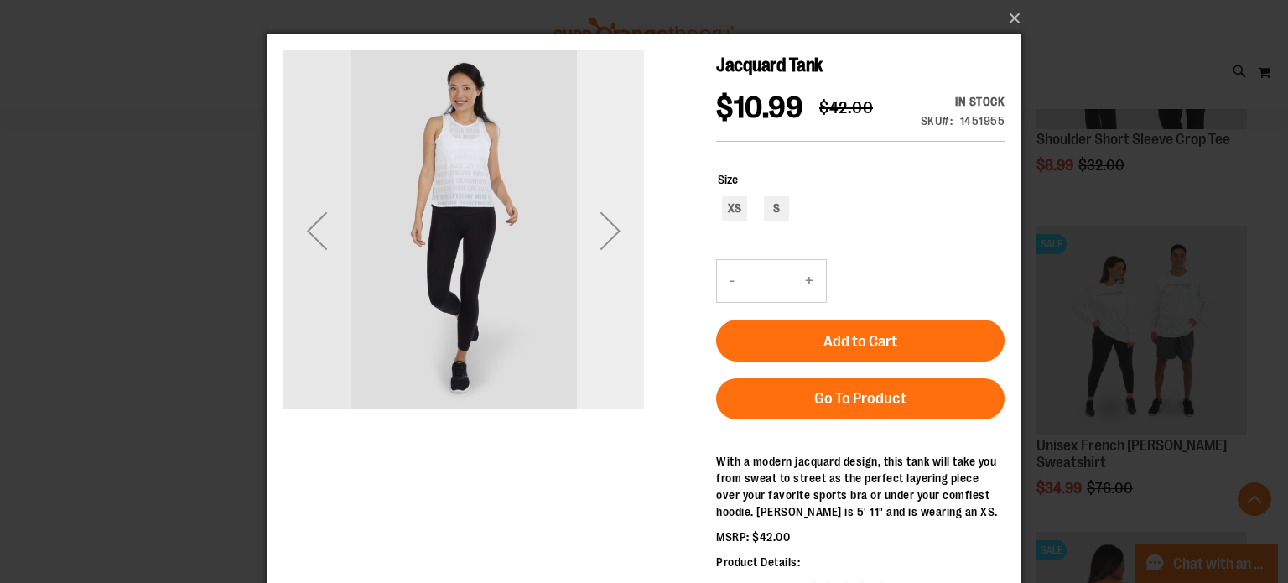
click at [617, 226] on div "Next" at bounding box center [610, 230] width 67 height 67
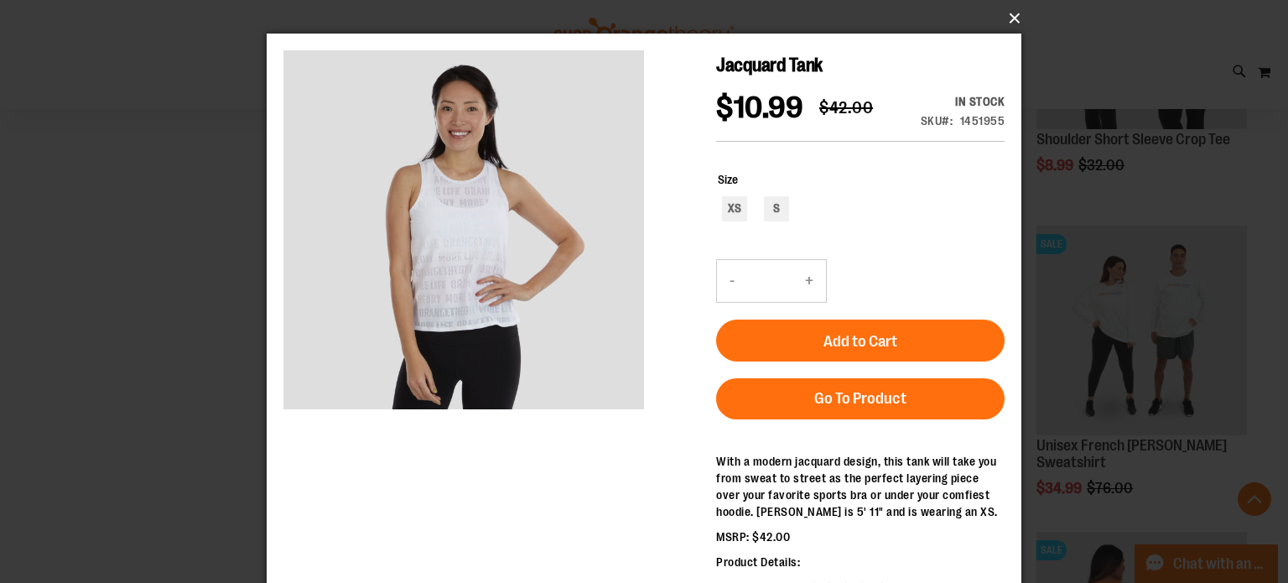
click at [1011, 23] on button "×" at bounding box center [649, 18] width 755 height 37
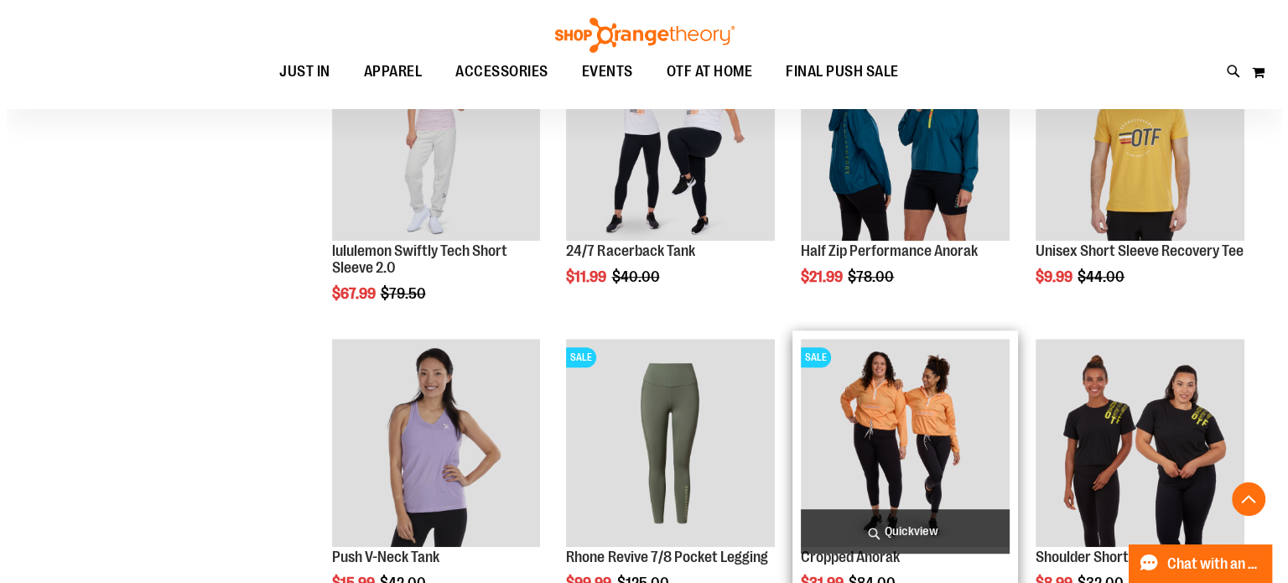
scroll to position [1089, 0]
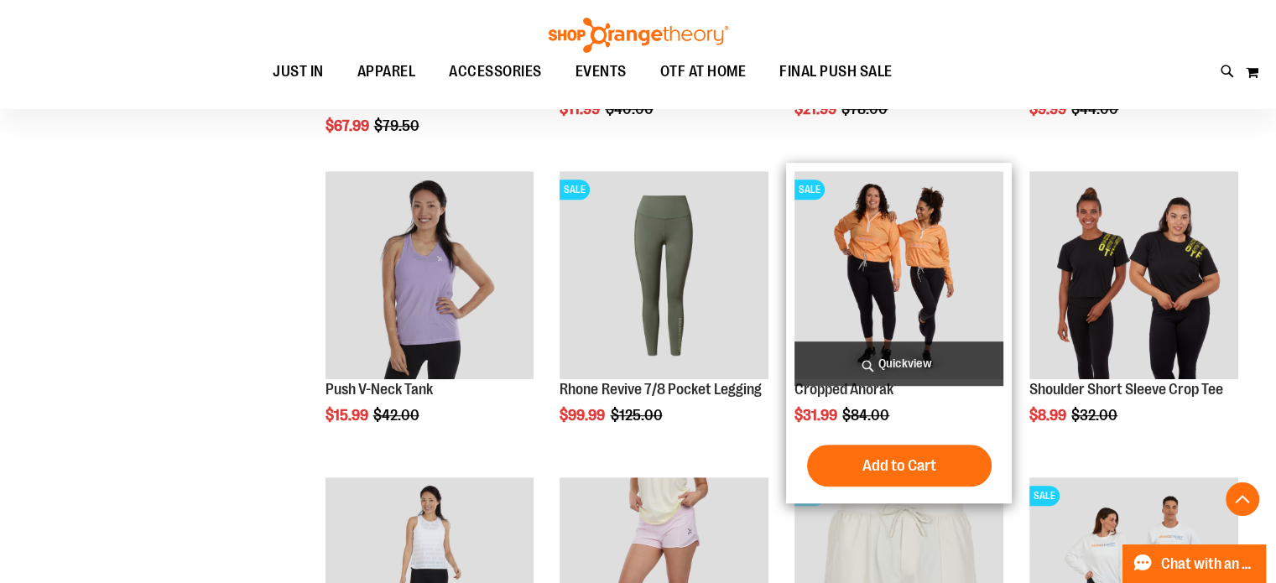
click at [893, 357] on span "Quickview" at bounding box center [898, 363] width 209 height 44
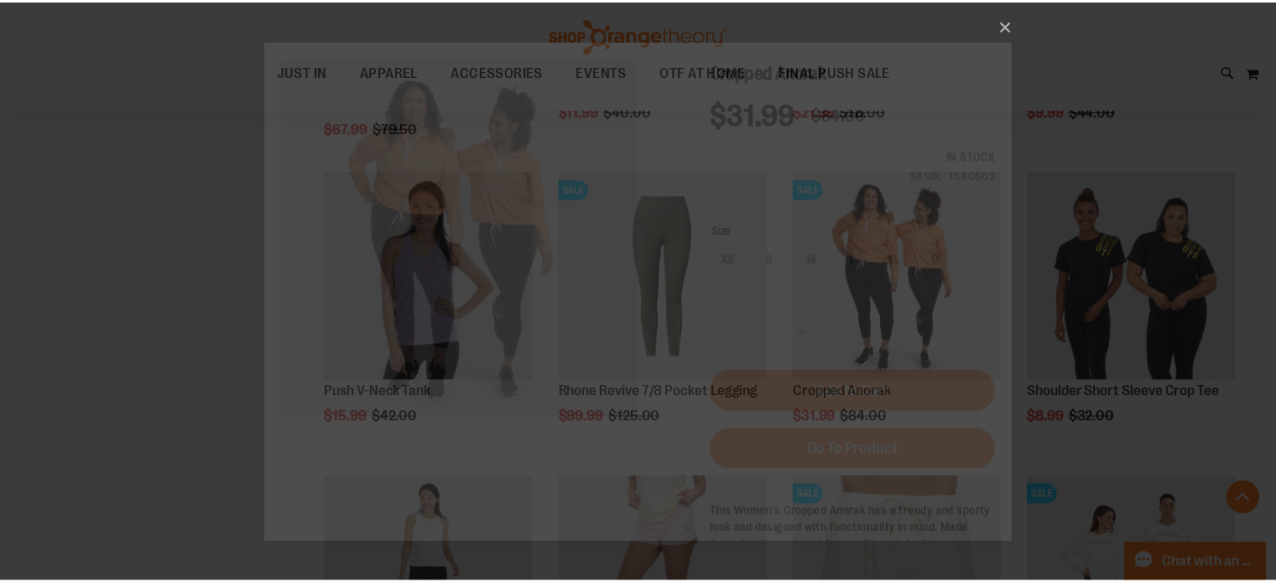
scroll to position [0, 0]
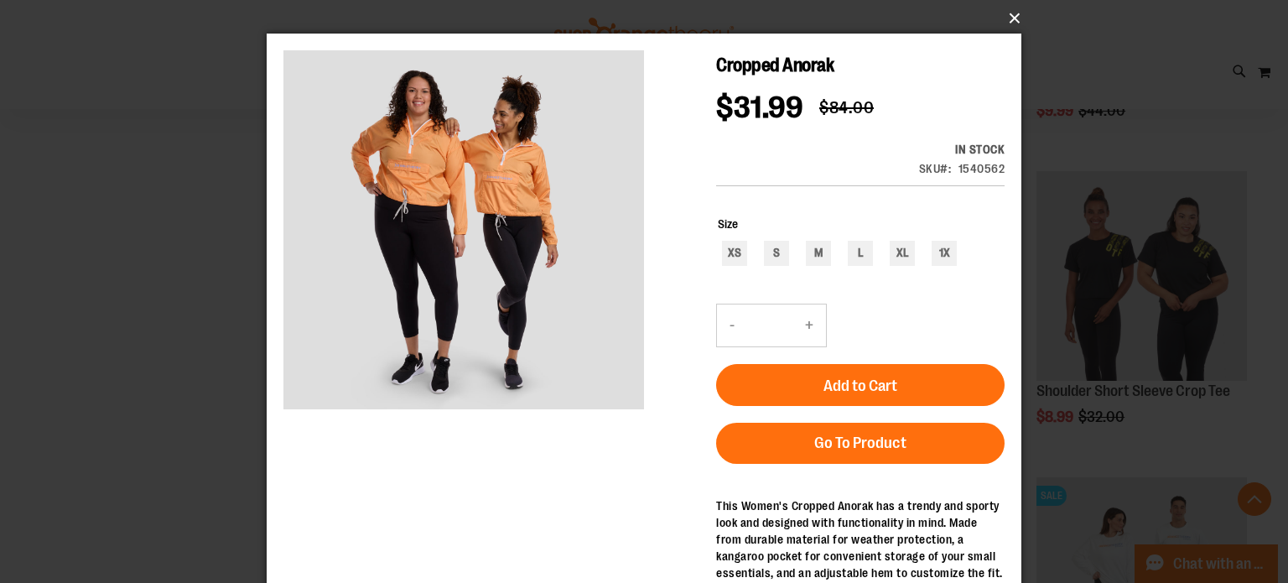
click at [1011, 22] on button "×" at bounding box center [649, 18] width 755 height 37
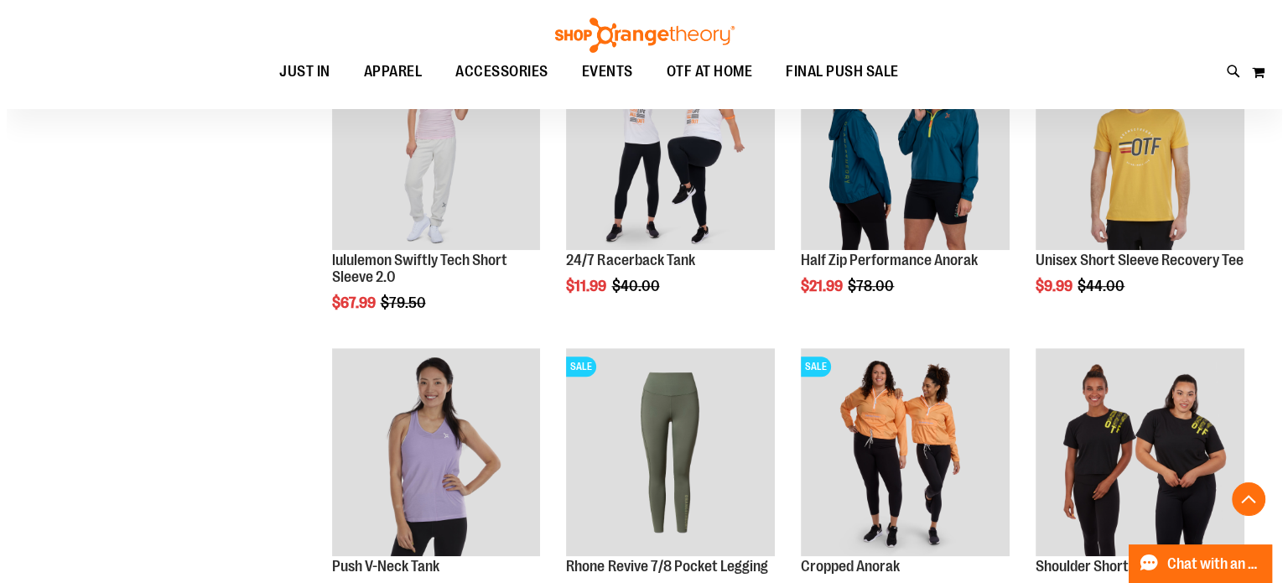
scroll to position [754, 0]
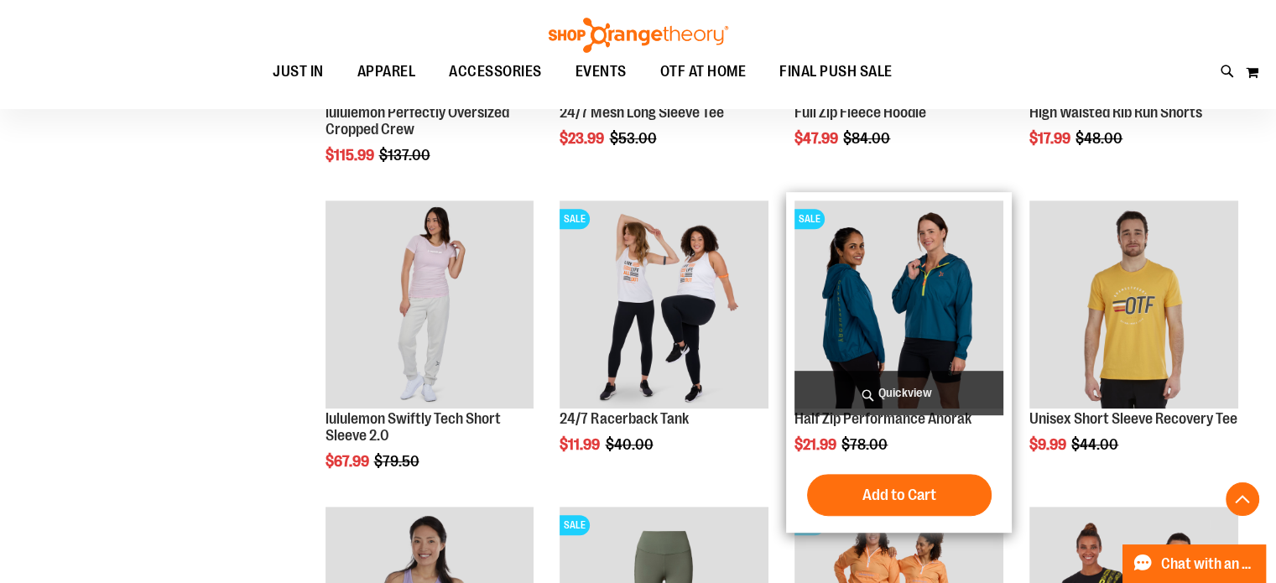
click at [903, 388] on span "Quickview" at bounding box center [898, 393] width 209 height 44
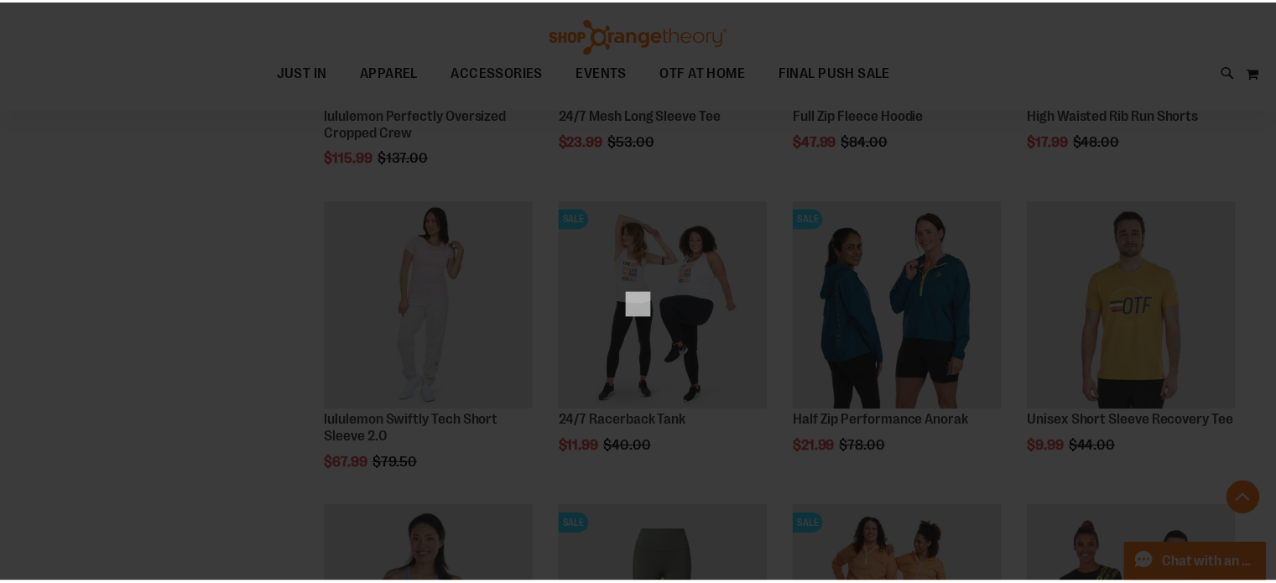
scroll to position [0, 0]
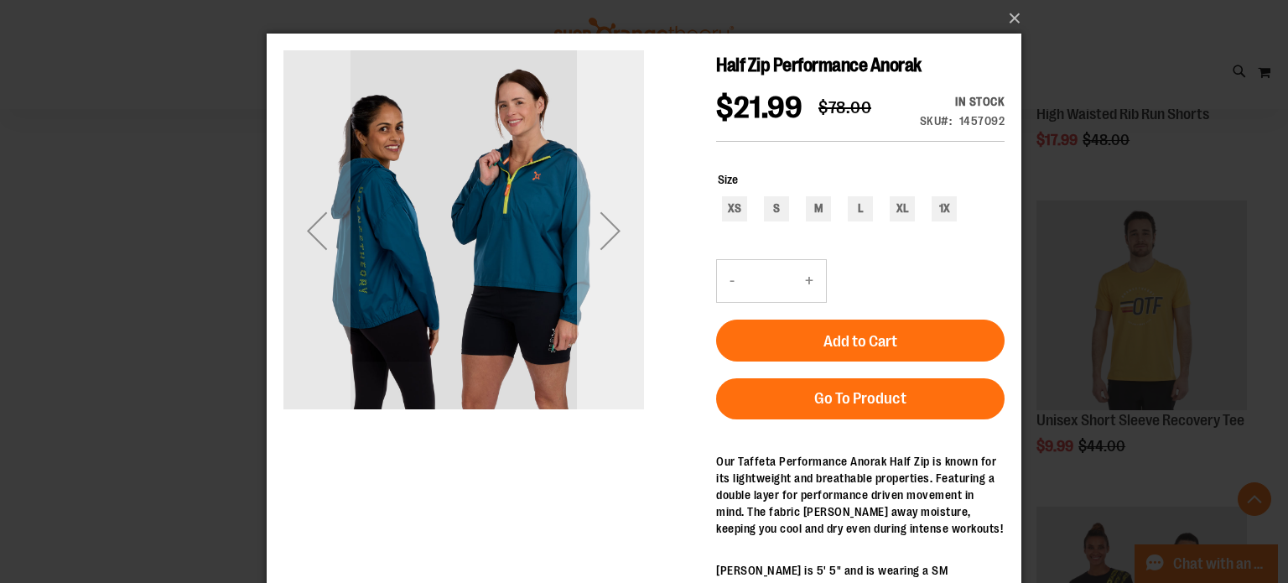
click at [617, 231] on div "Next" at bounding box center [610, 230] width 67 height 67
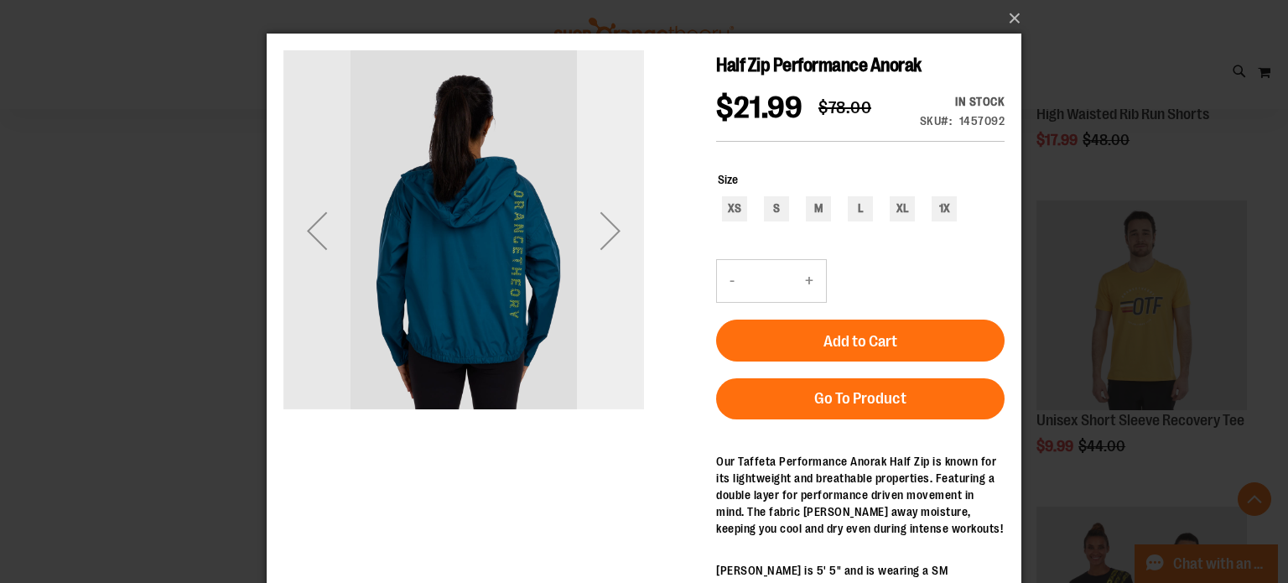
click at [617, 231] on div "Next" at bounding box center [610, 230] width 67 height 67
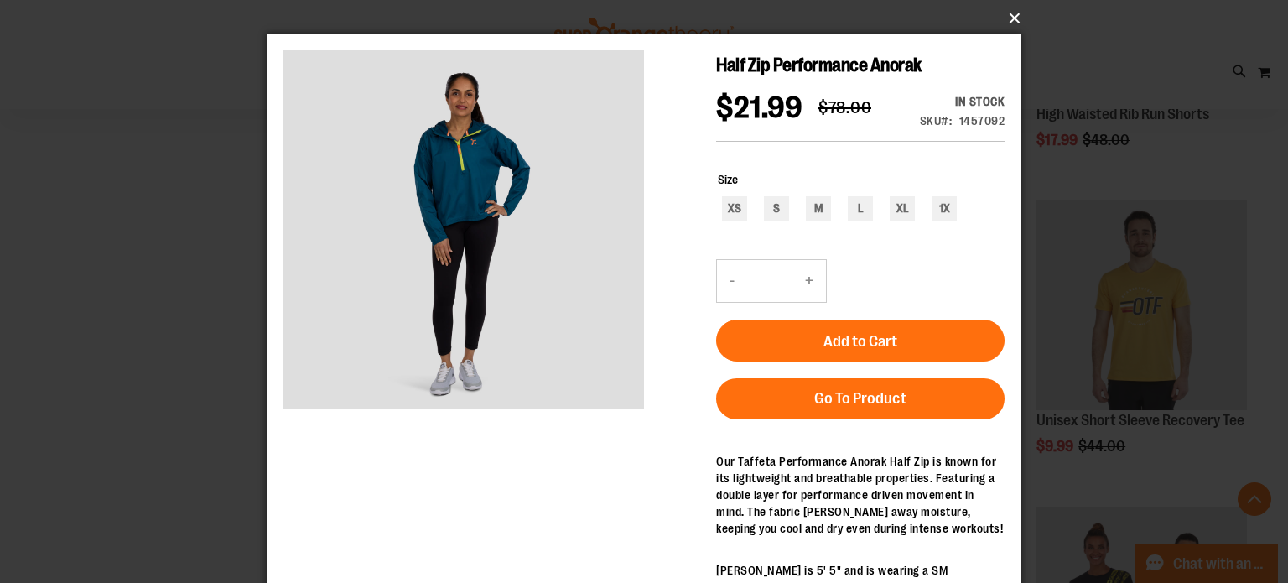
click at [1017, 19] on button "×" at bounding box center [649, 18] width 755 height 37
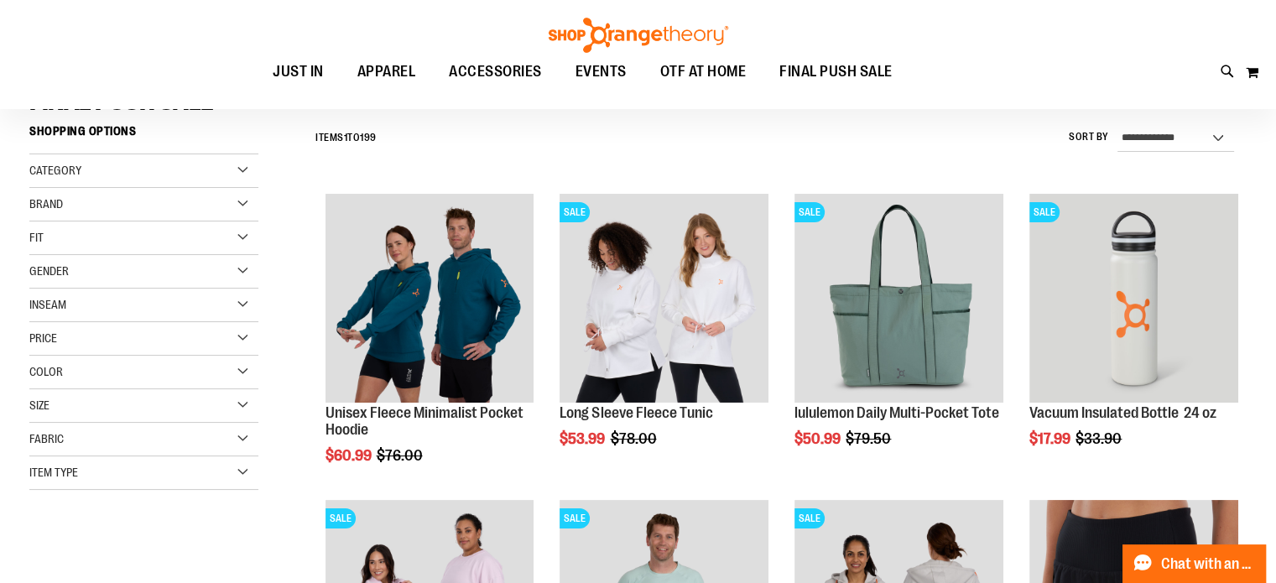
scroll to position [83, 0]
